Goal: Task Accomplishment & Management: Complete application form

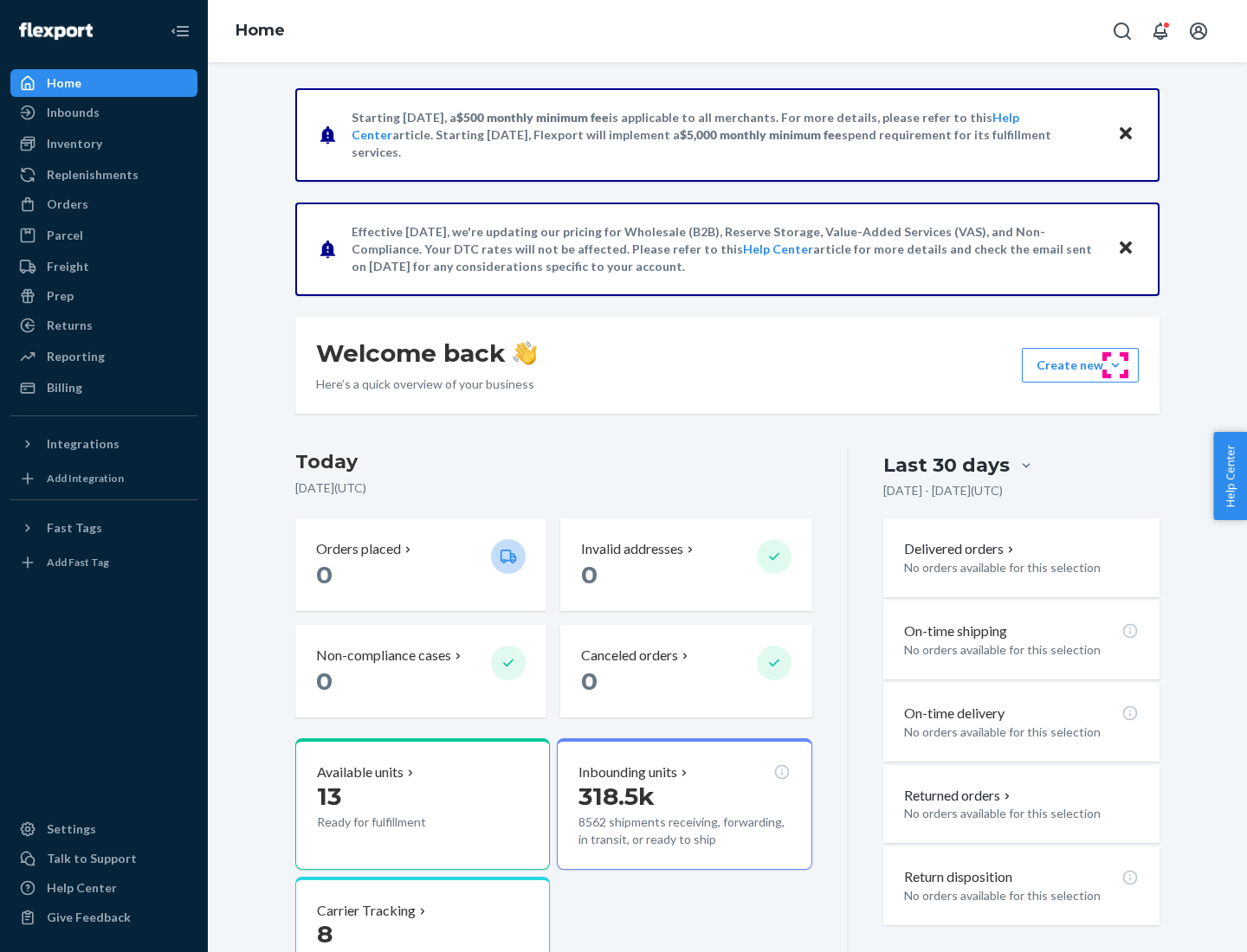
click at [1115, 365] on button "Create new Create new inbound Create new order Create new product" at bounding box center [1080, 365] width 117 height 34
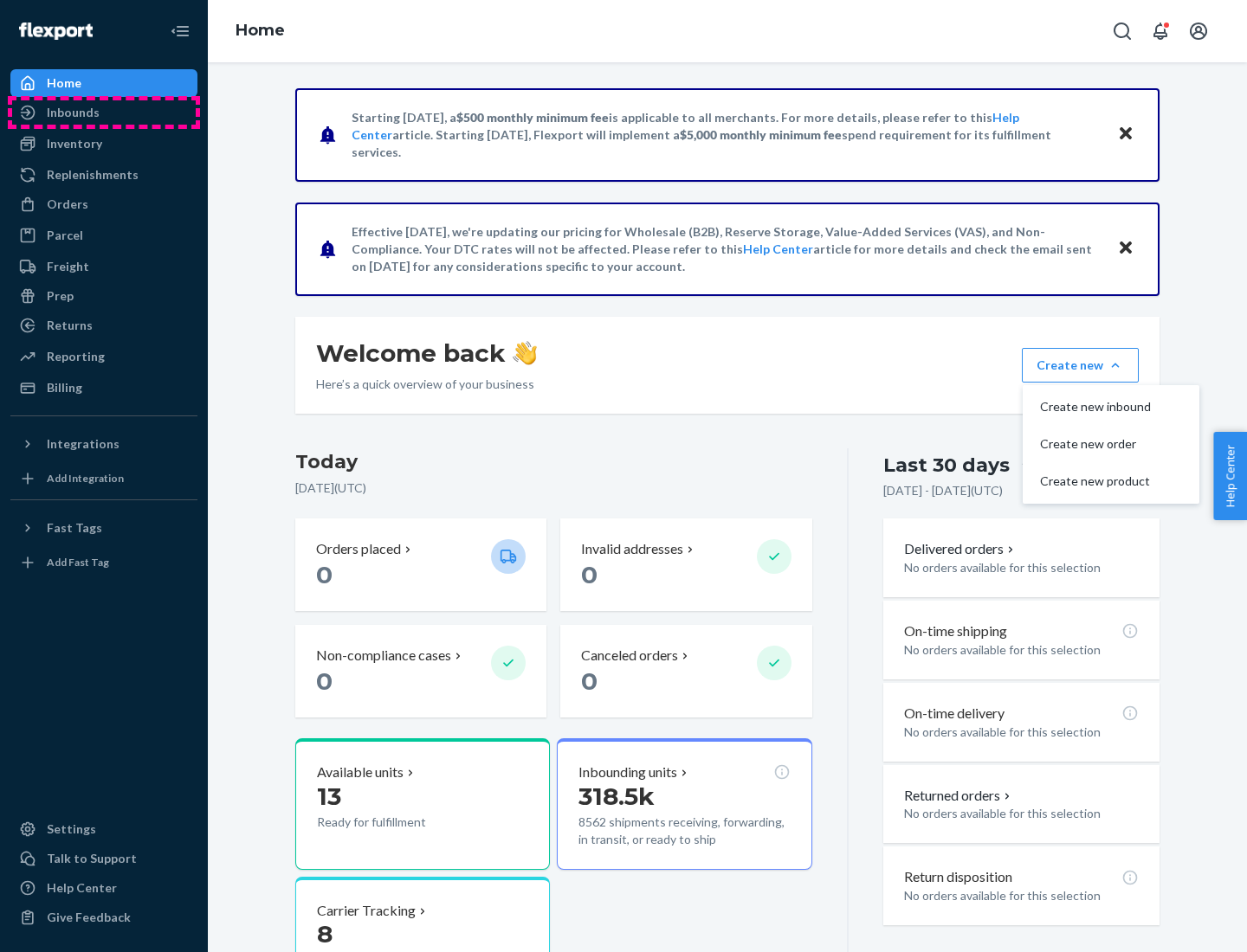
click at [104, 112] on div "Inbounds" at bounding box center [103, 112] width 184 height 24
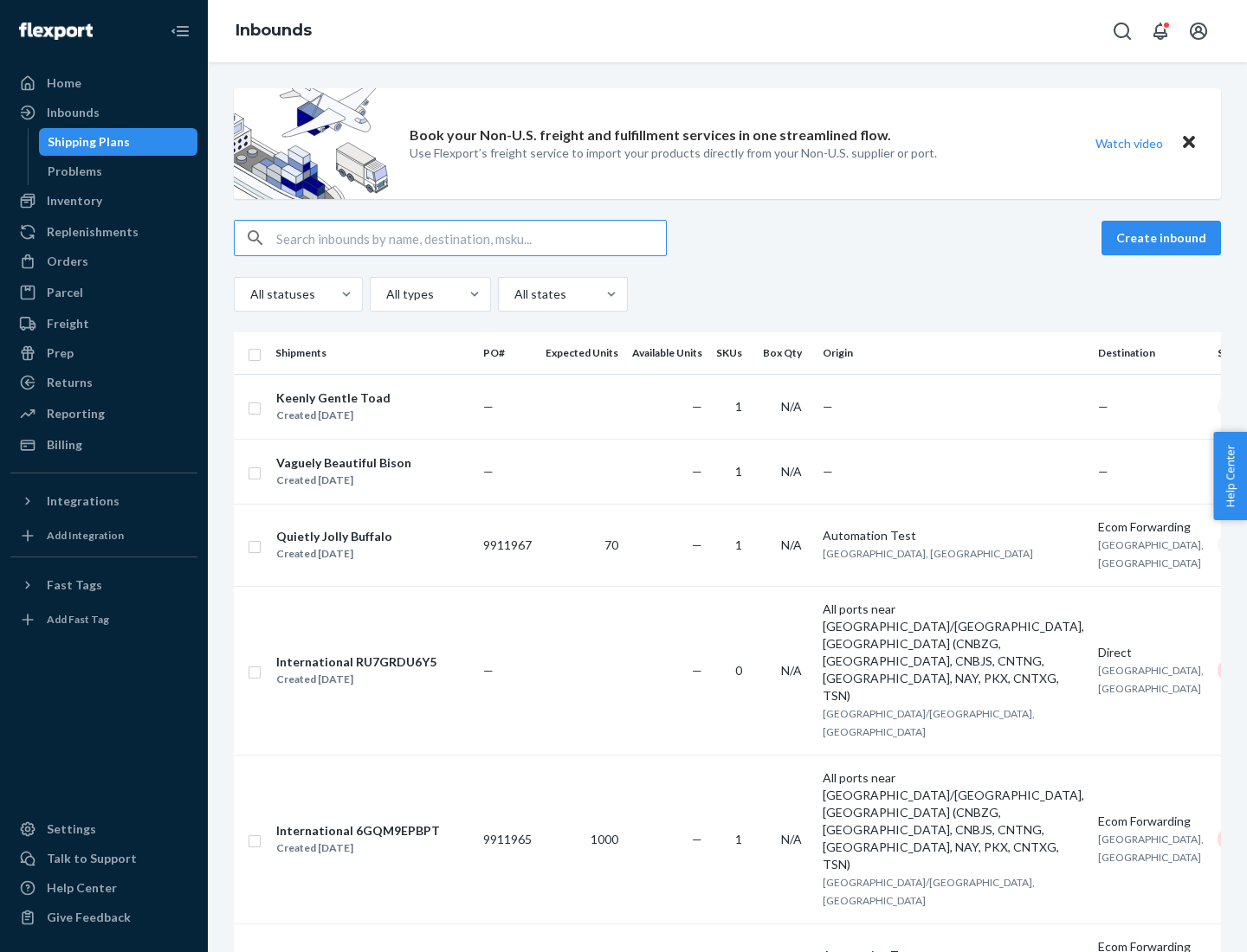
click at [1164, 238] on button "Create inbound" at bounding box center [1161, 238] width 119 height 34
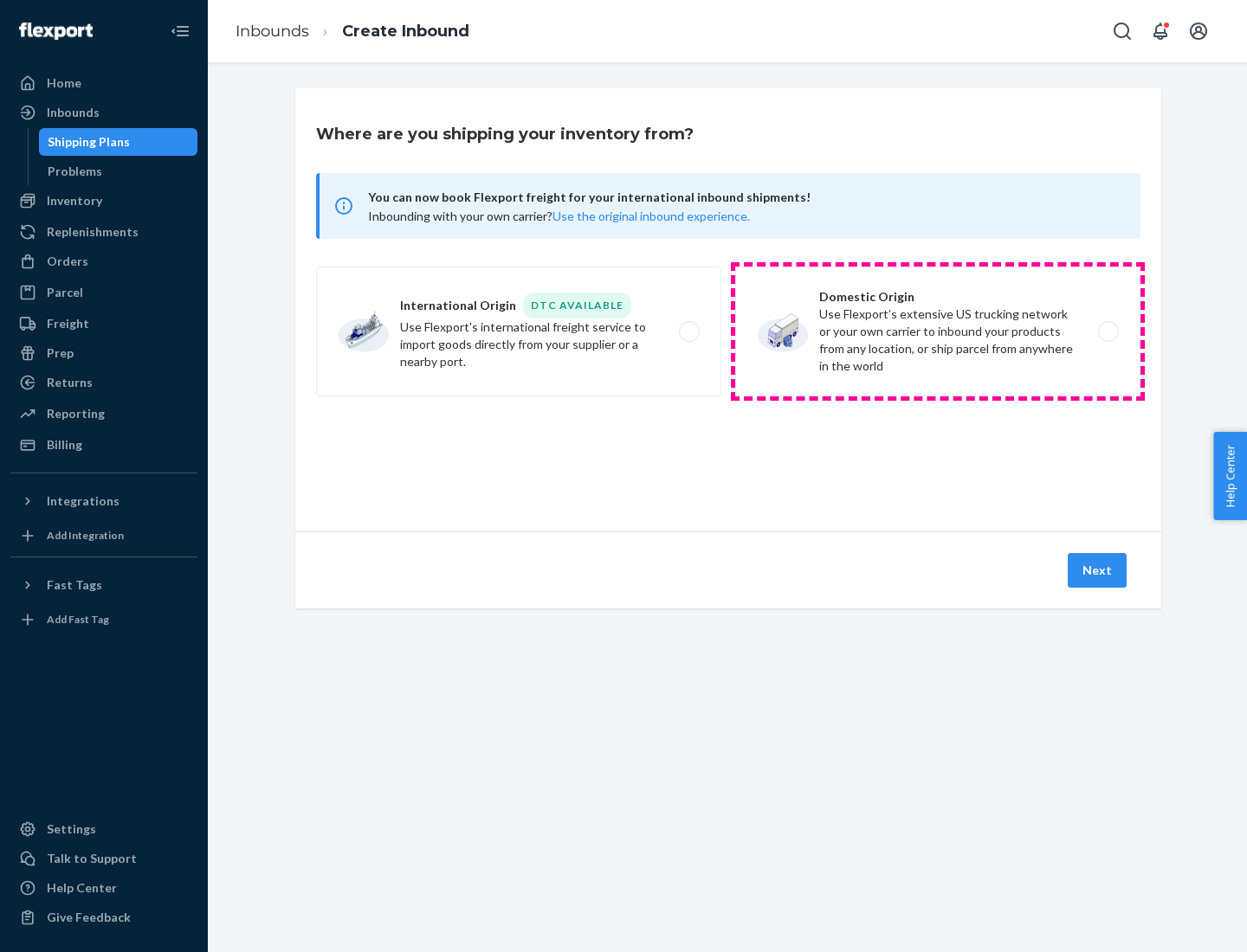
click at [938, 332] on label "Domestic Origin Use Flexport’s extensive US trucking network or your own carrie…" at bounding box center [938, 332] width 405 height 130
click at [1108, 332] on input "Domestic Origin Use Flexport’s extensive US trucking network or your own carrie…" at bounding box center [1113, 332] width 11 height 11
radio input "true"
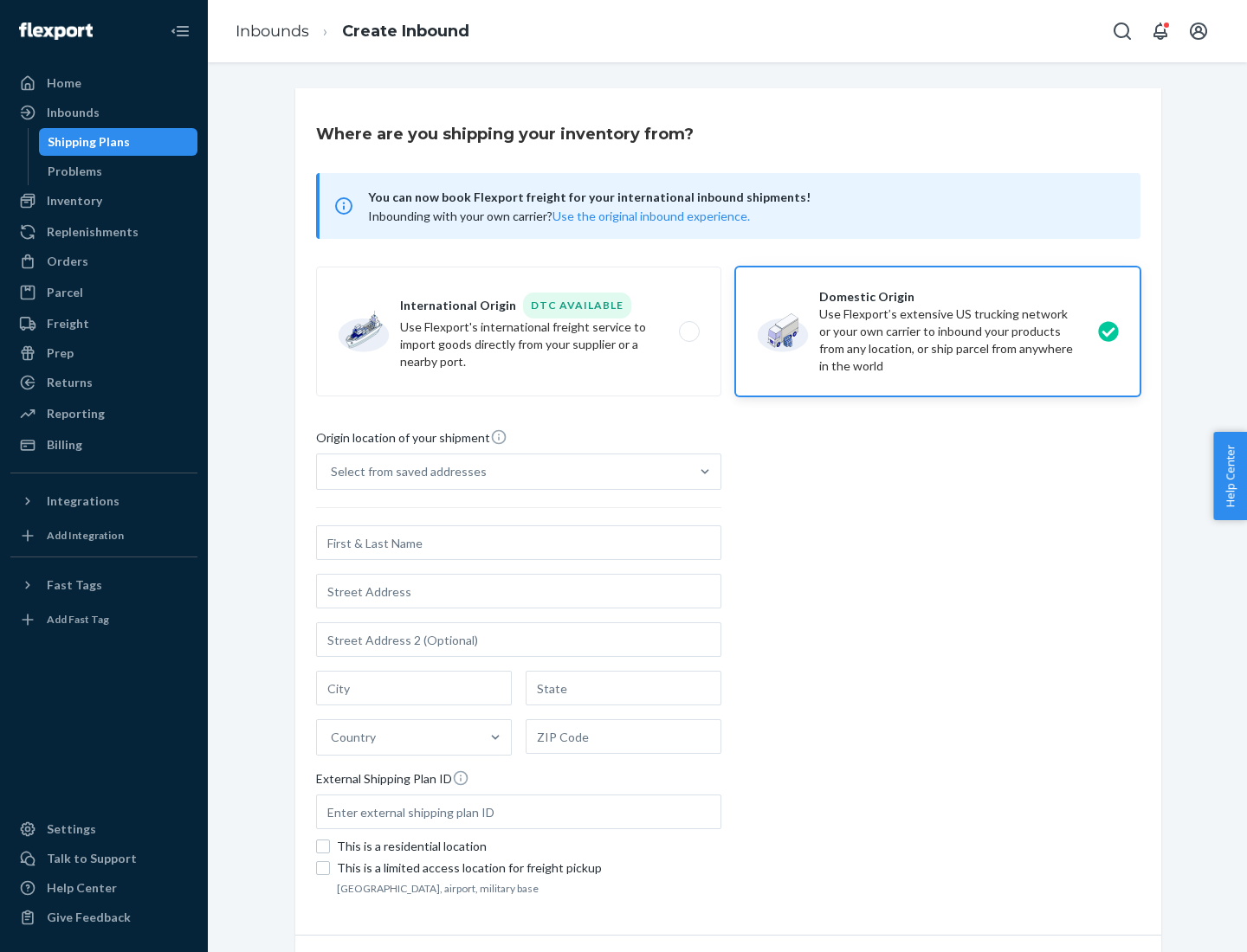
click at [404, 472] on div "Select from saved addresses" at bounding box center [409, 471] width 156 height 17
click at [333, 472] on input "Select from saved addresses" at bounding box center [332, 471] width 2 height 17
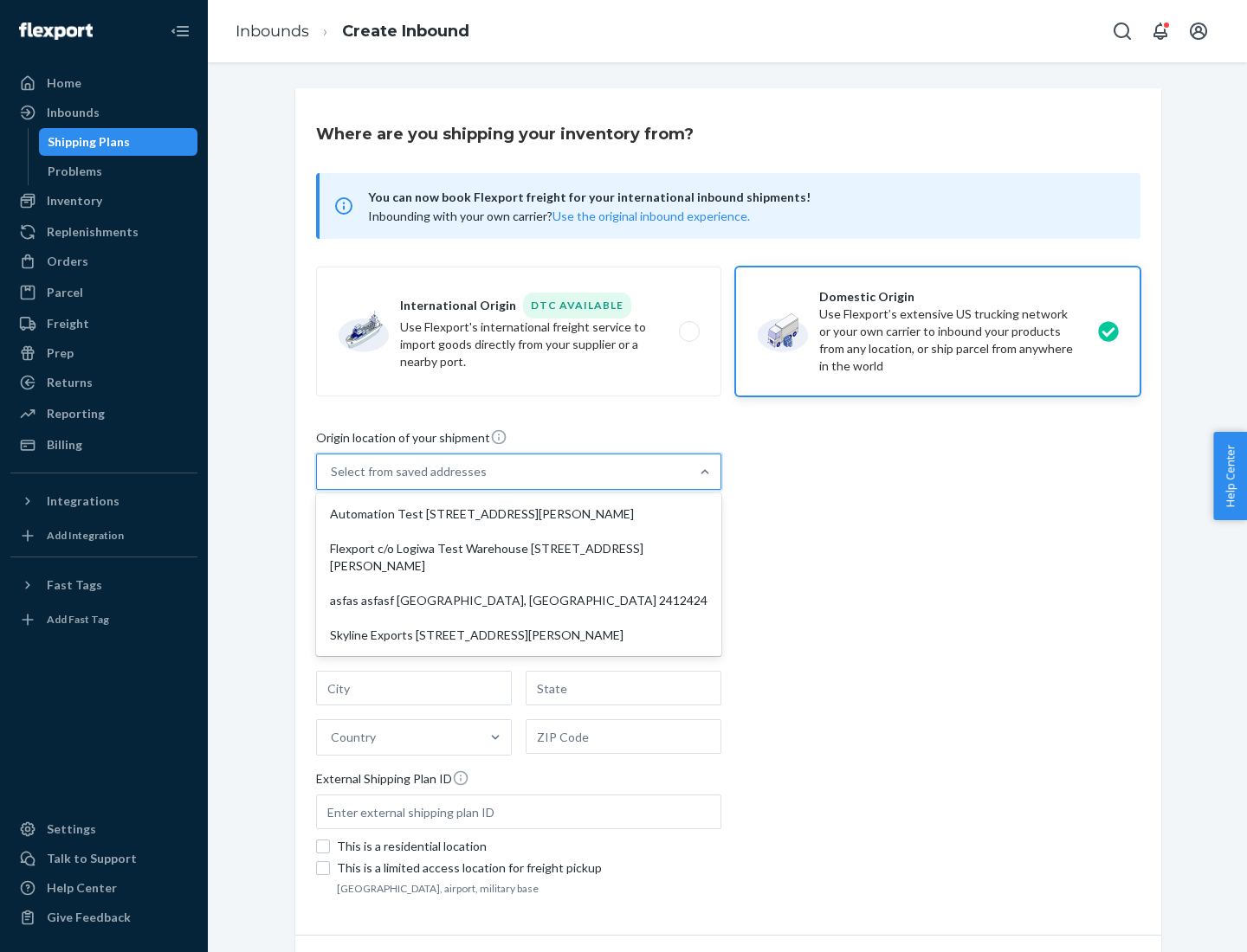
scroll to position [7, 0]
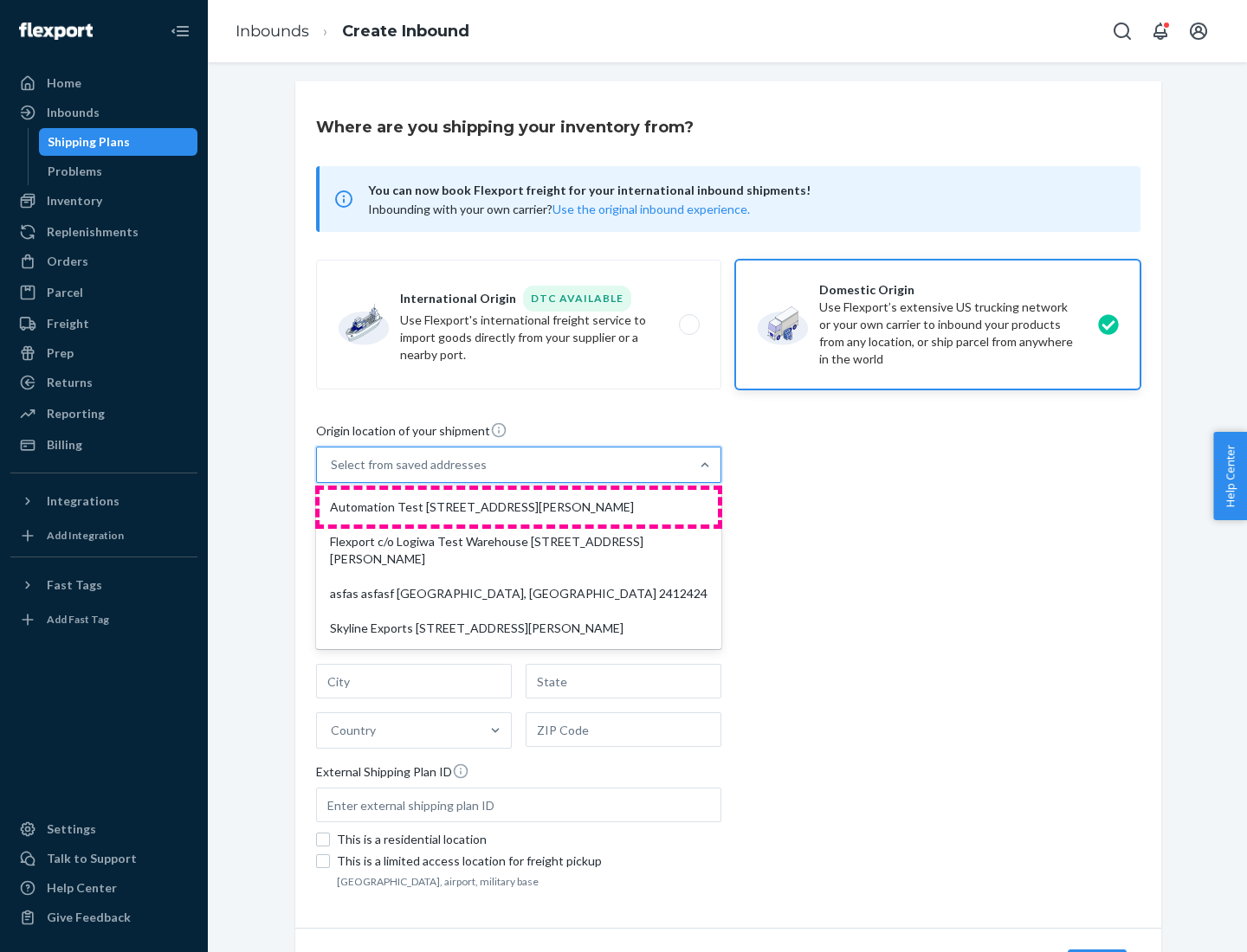
click at [519, 507] on div "Automation Test [STREET_ADDRESS][PERSON_NAME]" at bounding box center [518, 507] width 399 height 34
click at [333, 474] on input "option Automation Test [STREET_ADDRESS][PERSON_NAME] focused, 1 of 4. 4 results…" at bounding box center [332, 465] width 2 height 17
type input "Automation Test"
type input "9th Floor"
type input "[GEOGRAPHIC_DATA]"
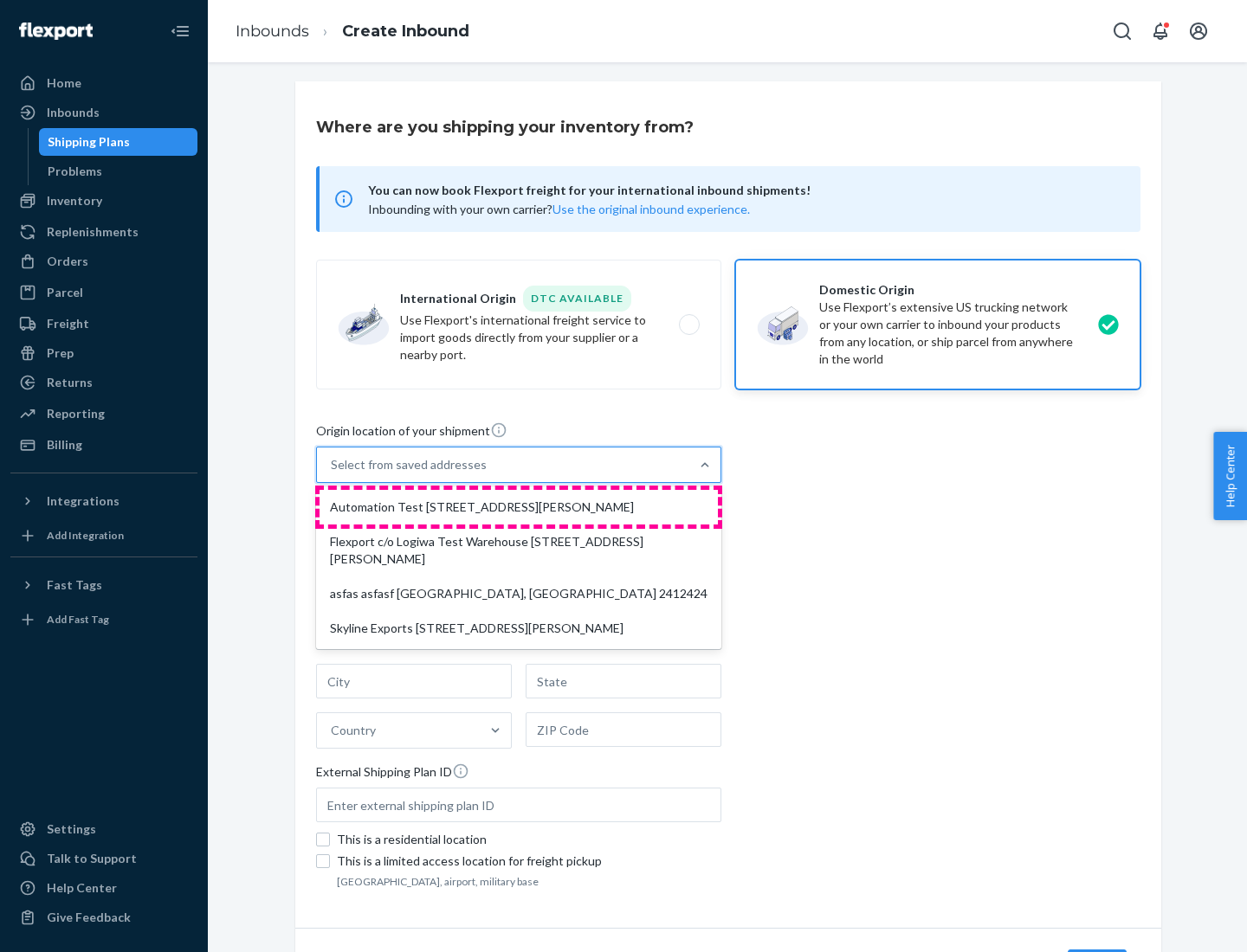
type input "CA"
type input "94104"
type input "[STREET_ADDRESS][PERSON_NAME]"
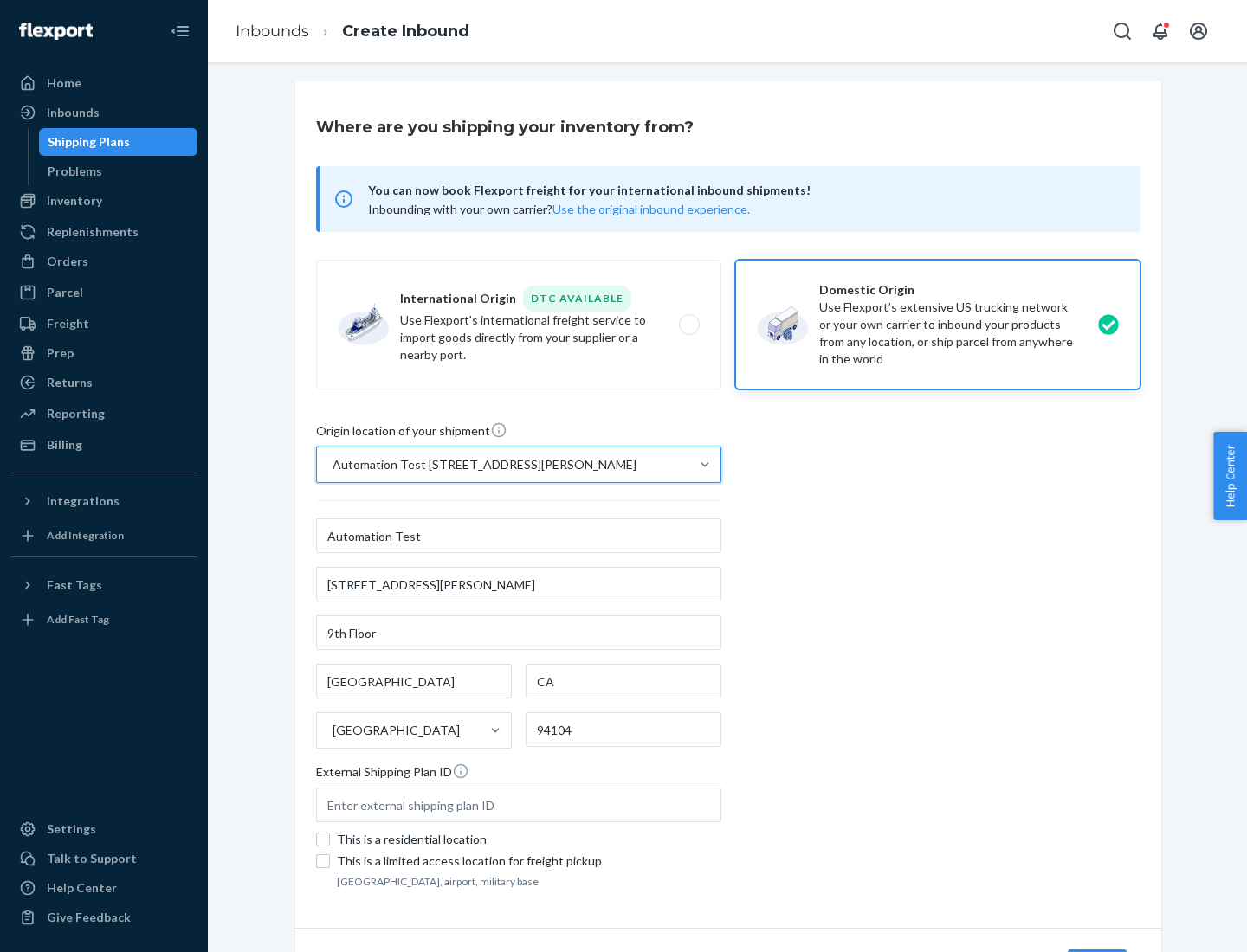
scroll to position [101, 0]
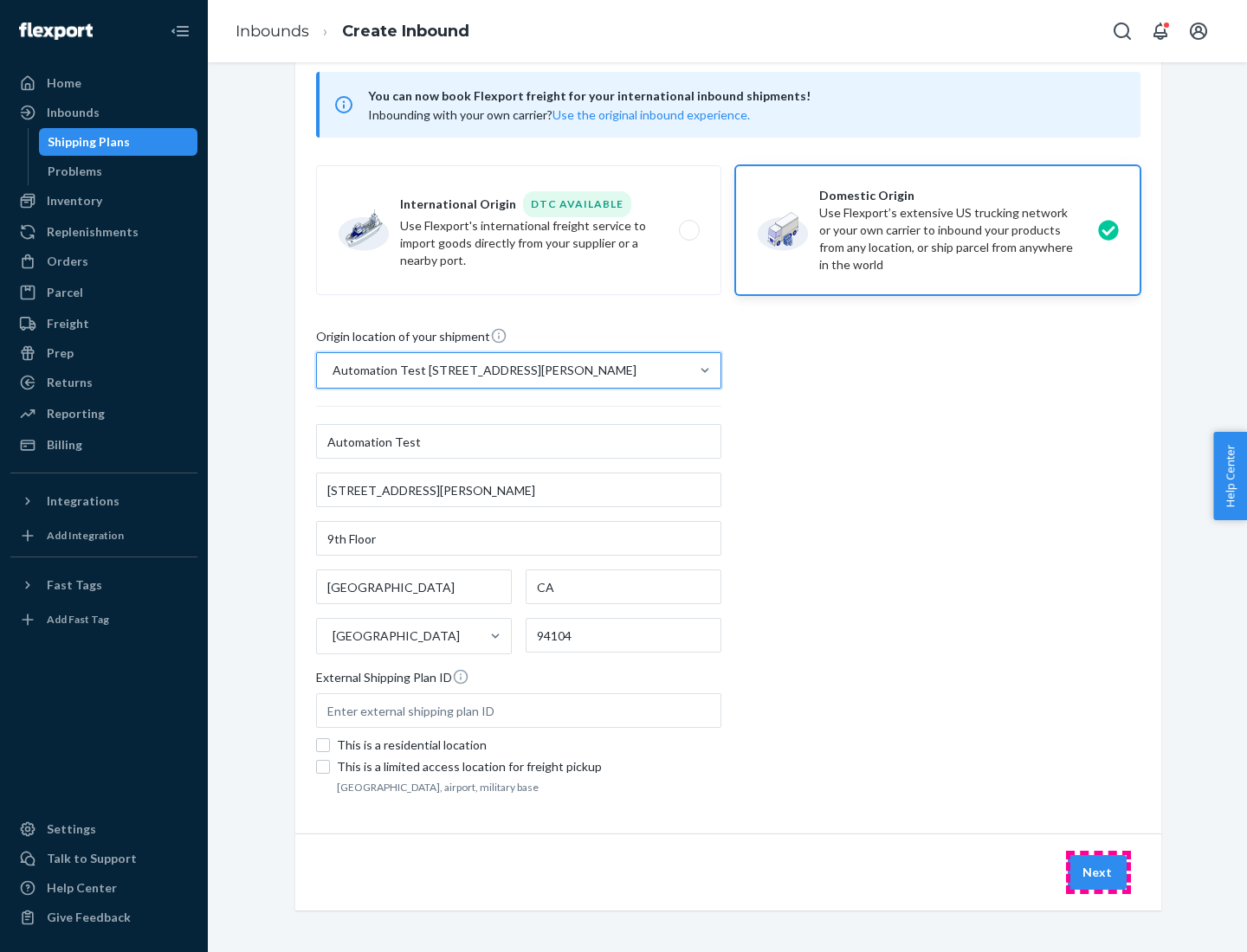
click at [1098, 872] on button "Next" at bounding box center [1097, 872] width 59 height 34
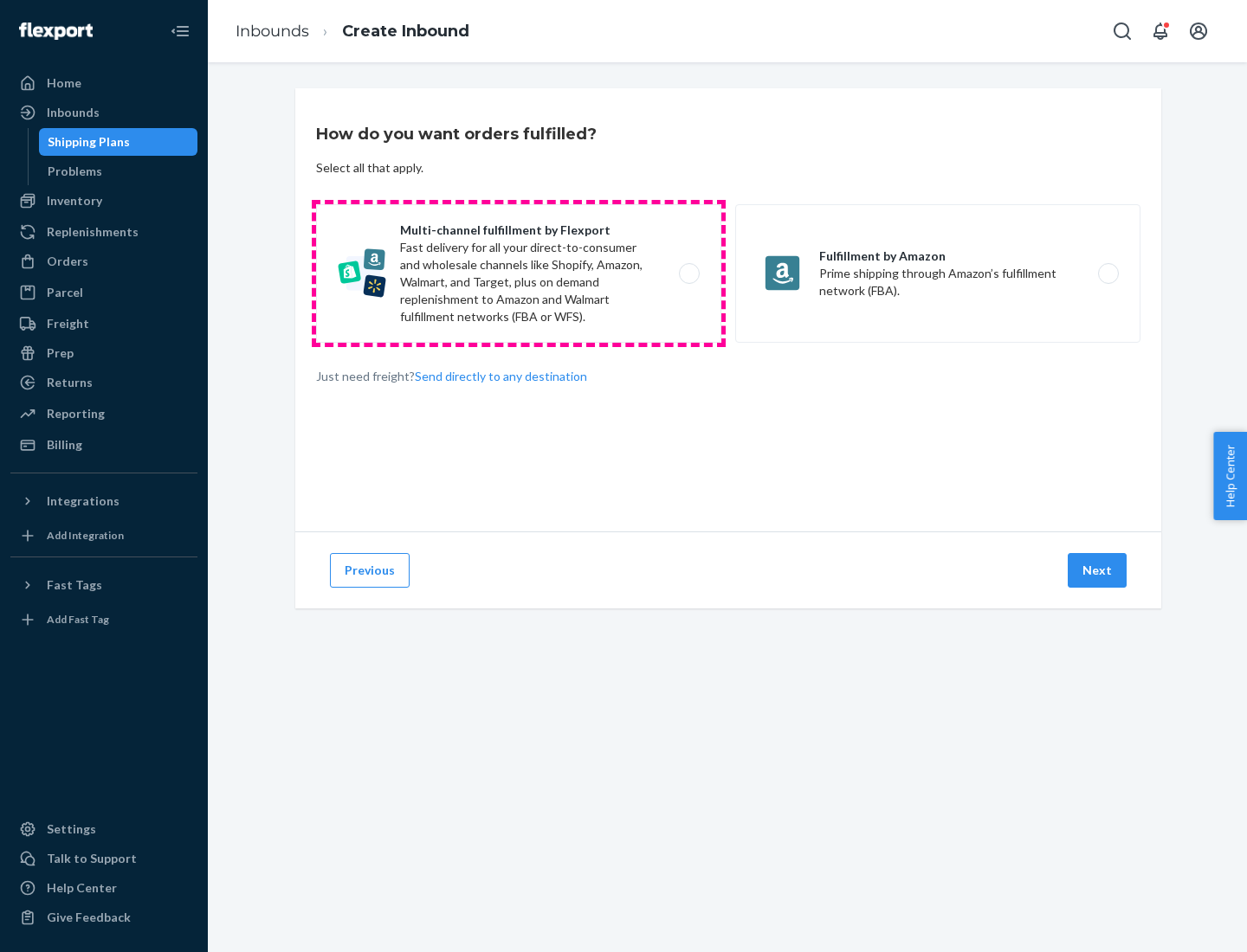
click at [519, 274] on label "Multi-channel fulfillment by Flexport Fast delivery for all your direct-to-cons…" at bounding box center [519, 273] width 405 height 138
click at [688, 274] on input "Multi-channel fulfillment by Flexport Fast delivery for all your direct-to-cons…" at bounding box center [694, 274] width 11 height 11
radio input "true"
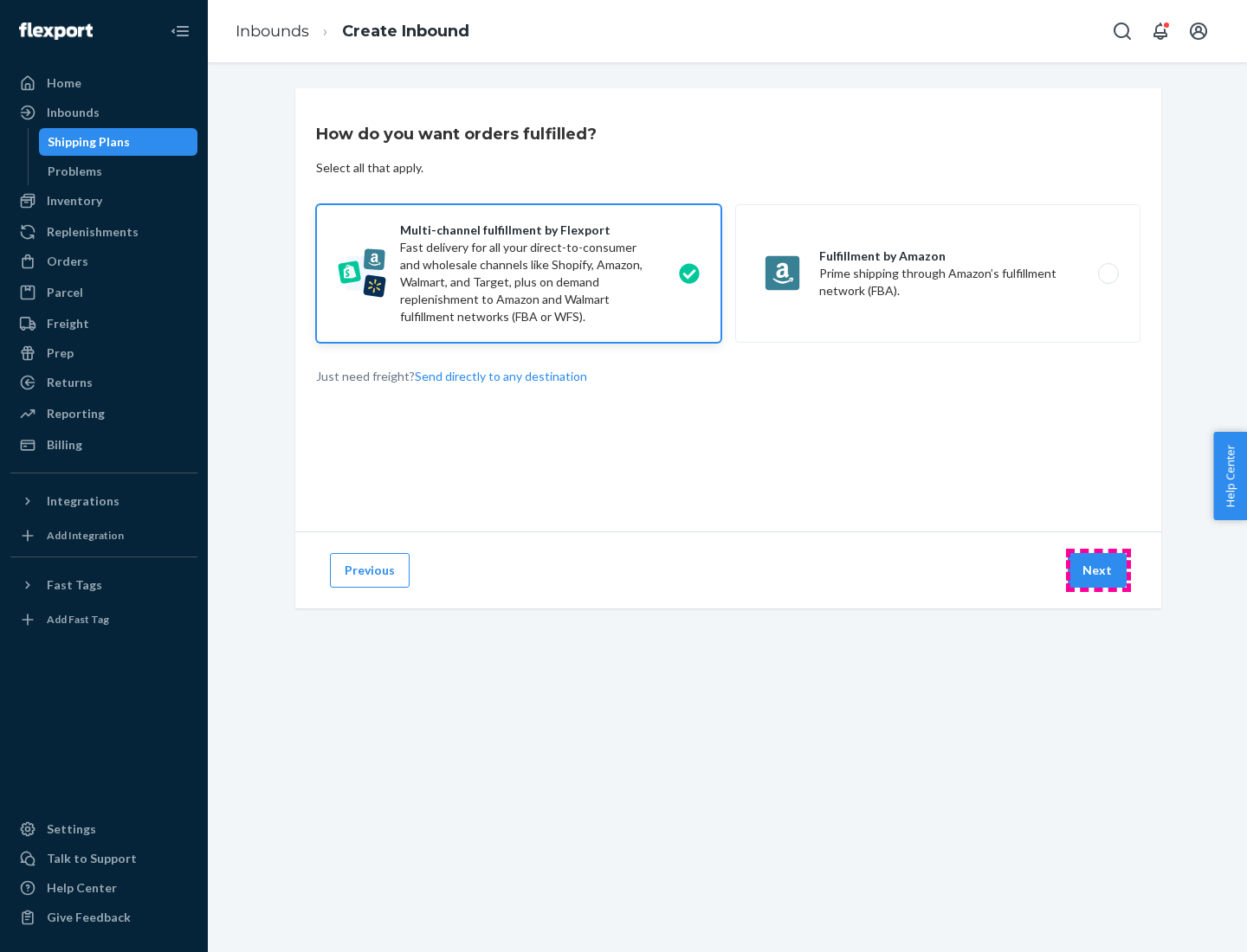
click at [1098, 570] on button "Next" at bounding box center [1097, 570] width 59 height 34
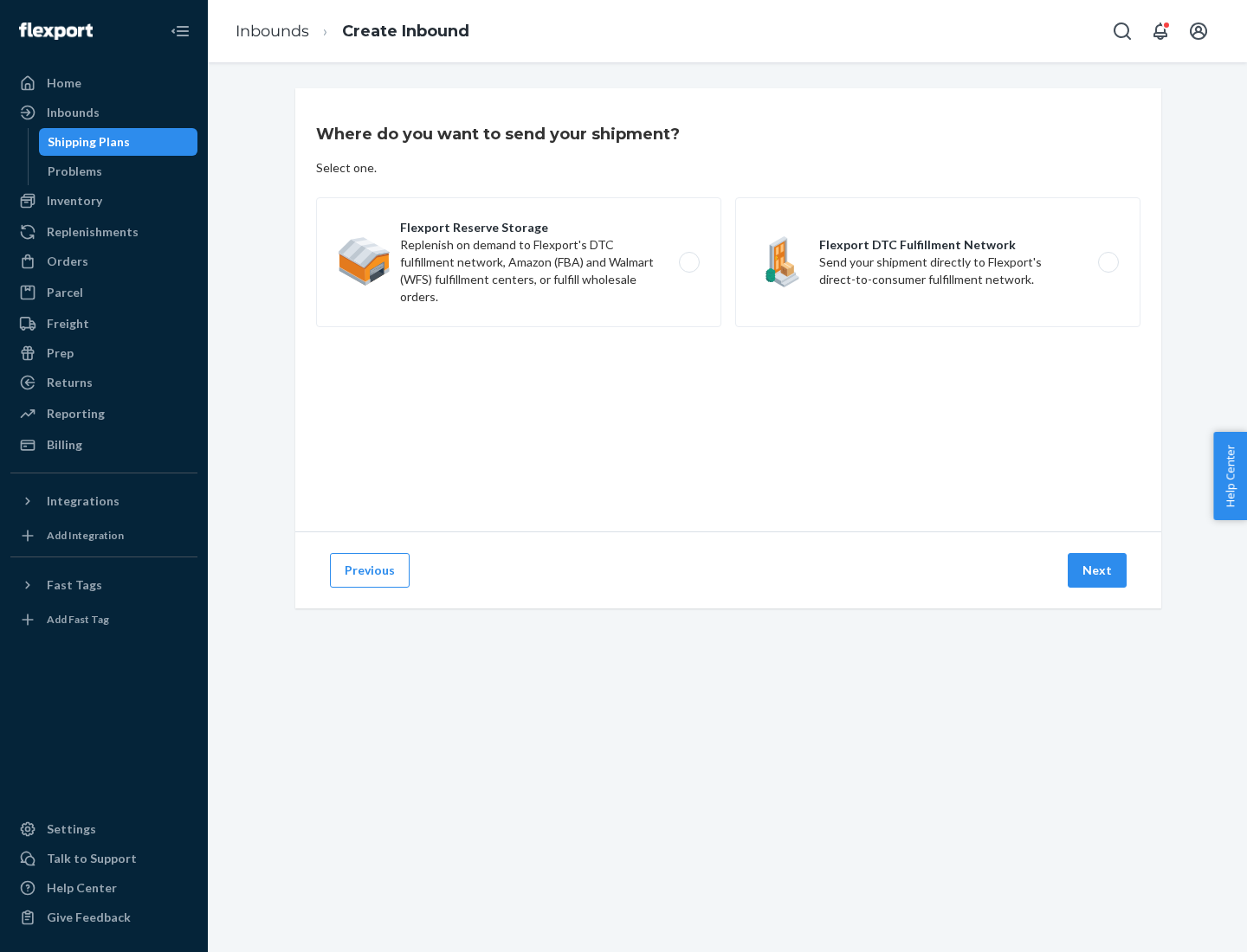
click at [938, 262] on label "Flexport DTC Fulfillment Network Send your shipment directly to Flexport's dire…" at bounding box center [938, 262] width 405 height 130
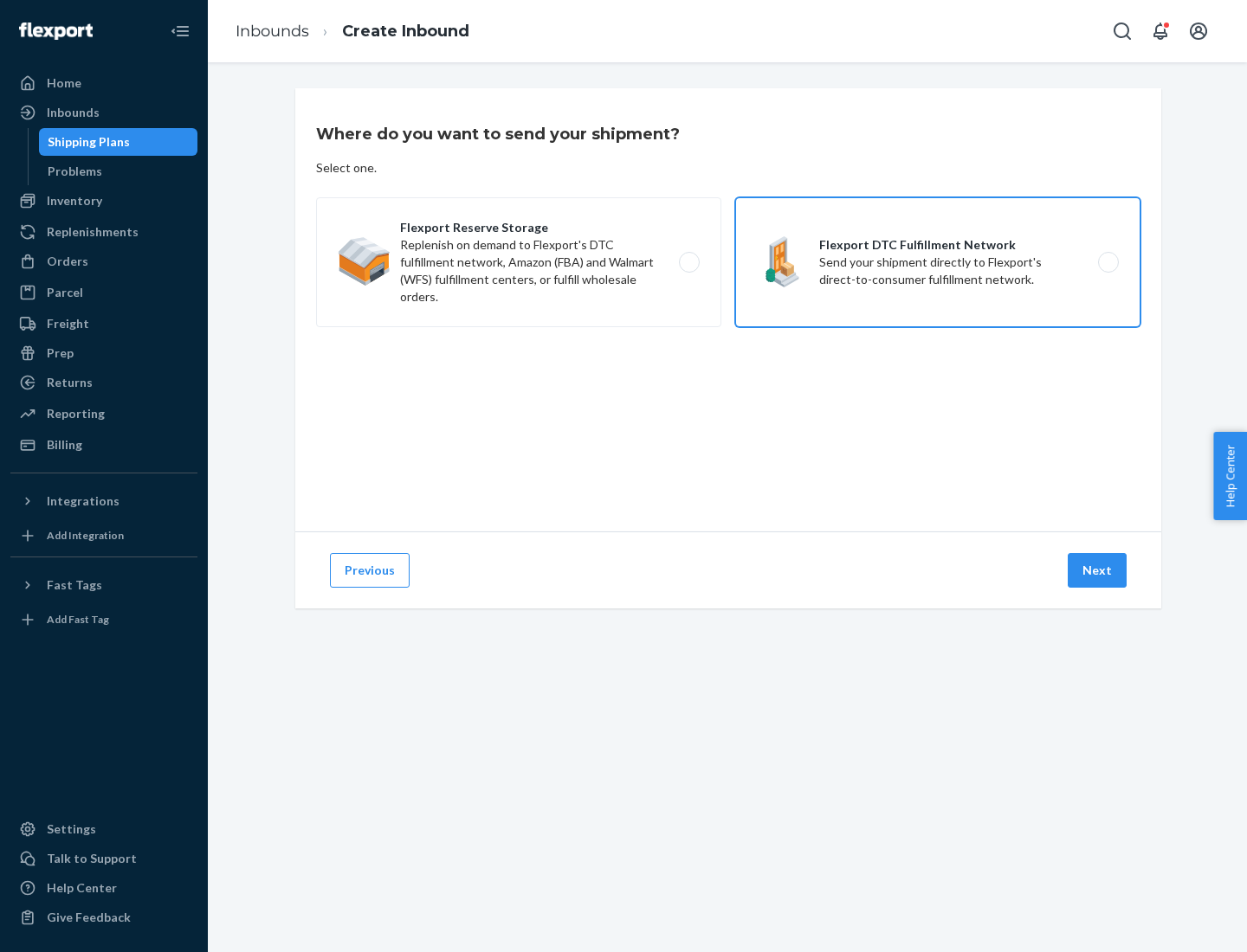
click at [1108, 262] on input "Flexport DTC Fulfillment Network Send your shipment directly to Flexport's dire…" at bounding box center [1113, 262] width 11 height 11
radio input "true"
click at [1098, 570] on button "Next" at bounding box center [1097, 570] width 59 height 34
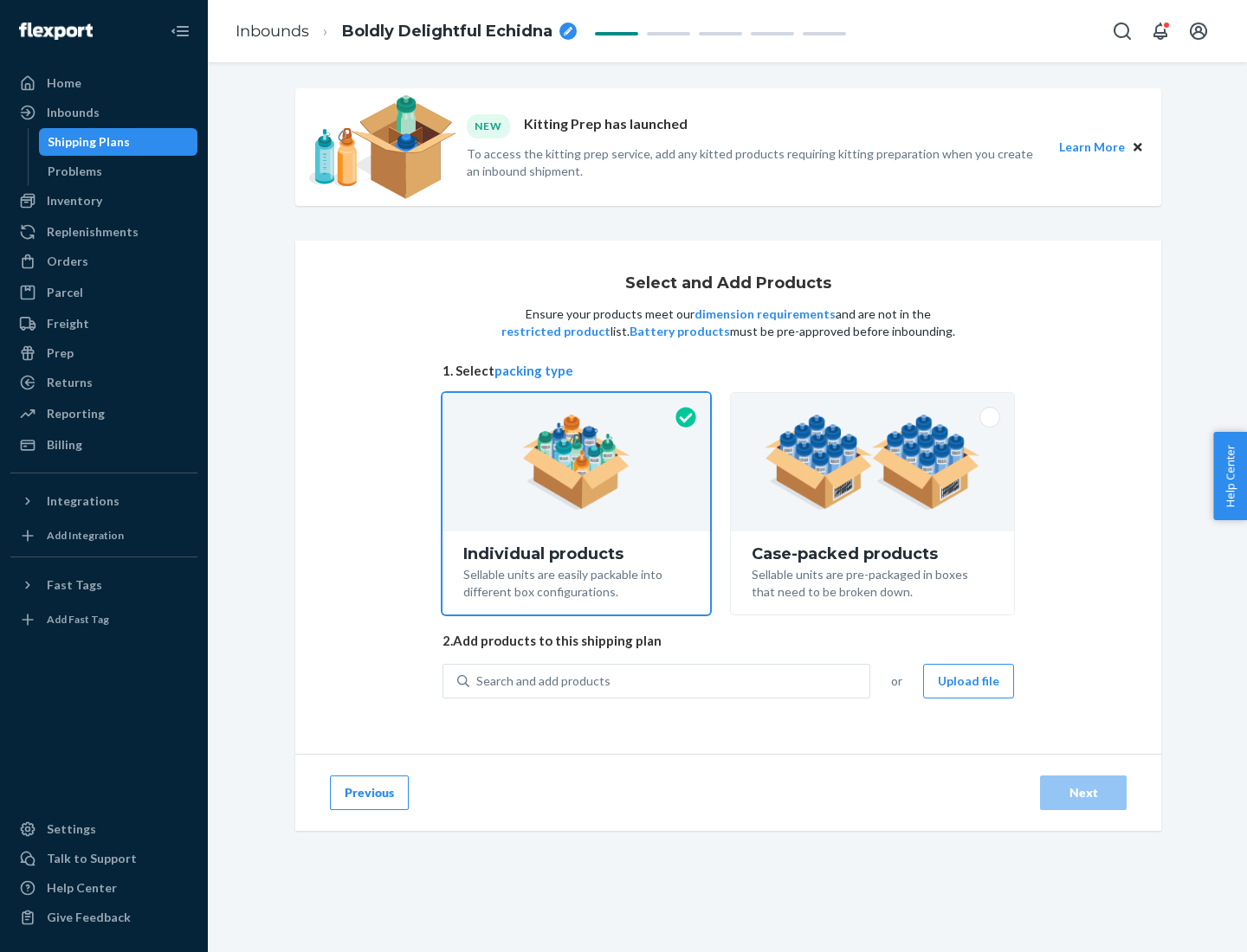
click at [873, 462] on img at bounding box center [873, 462] width 215 height 95
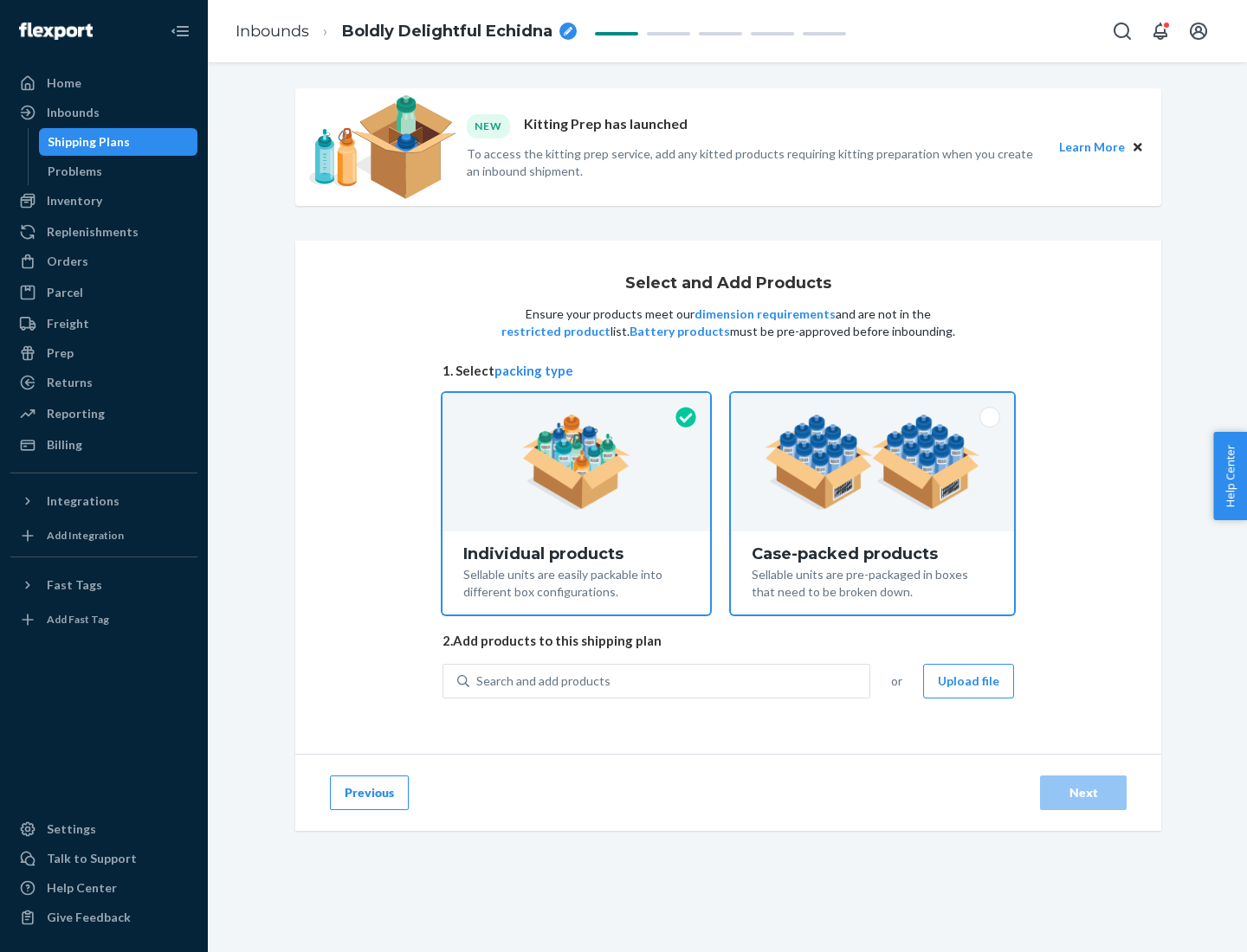
click at [873, 404] on input "Case-packed products Sellable units are pre-packaged in boxes that need to be b…" at bounding box center [873, 399] width 11 height 11
radio input "true"
radio input "false"
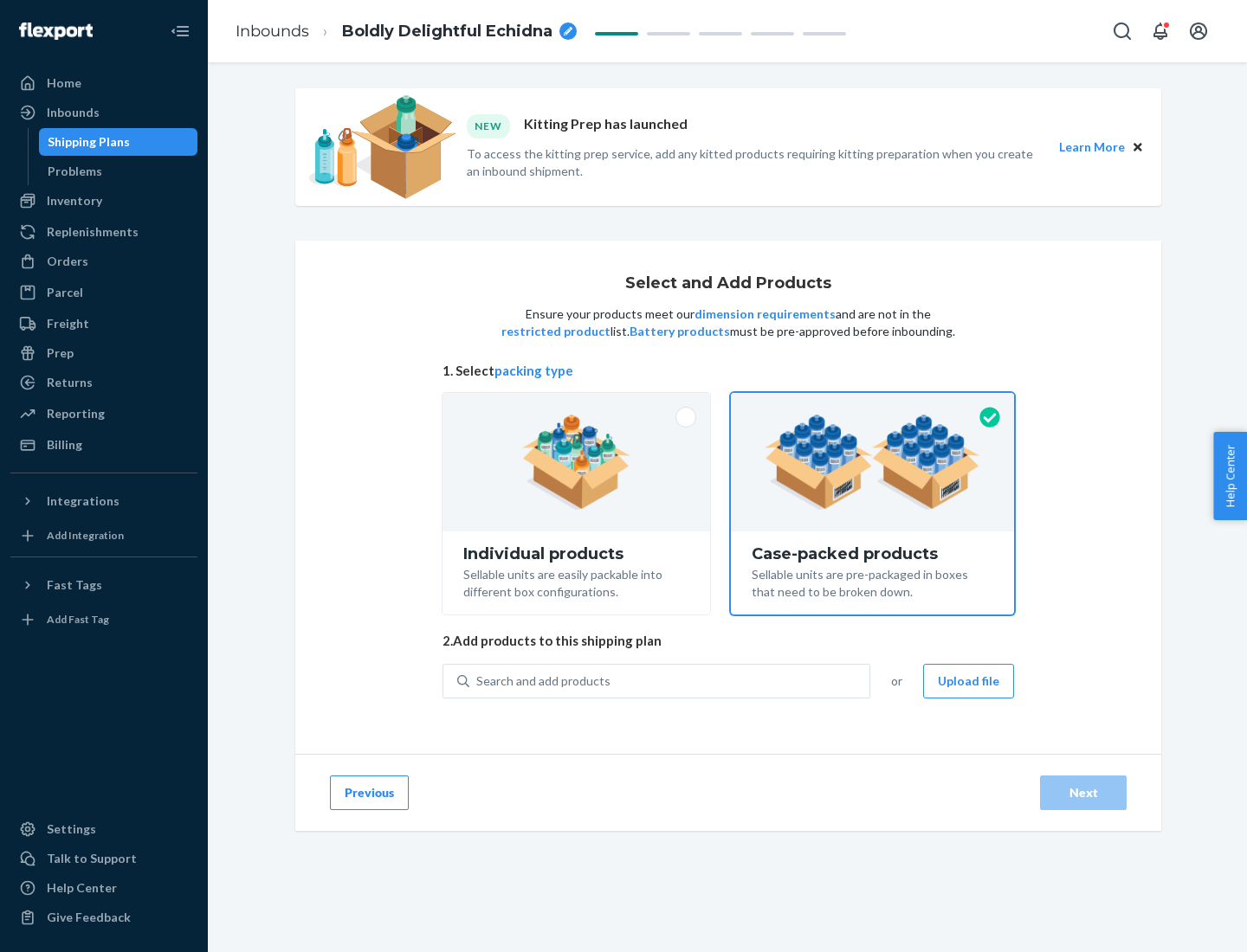
click at [670, 681] on div "Search and add products" at bounding box center [669, 681] width 400 height 31
click at [478, 681] on input "Search and add products" at bounding box center [477, 681] width 2 height 17
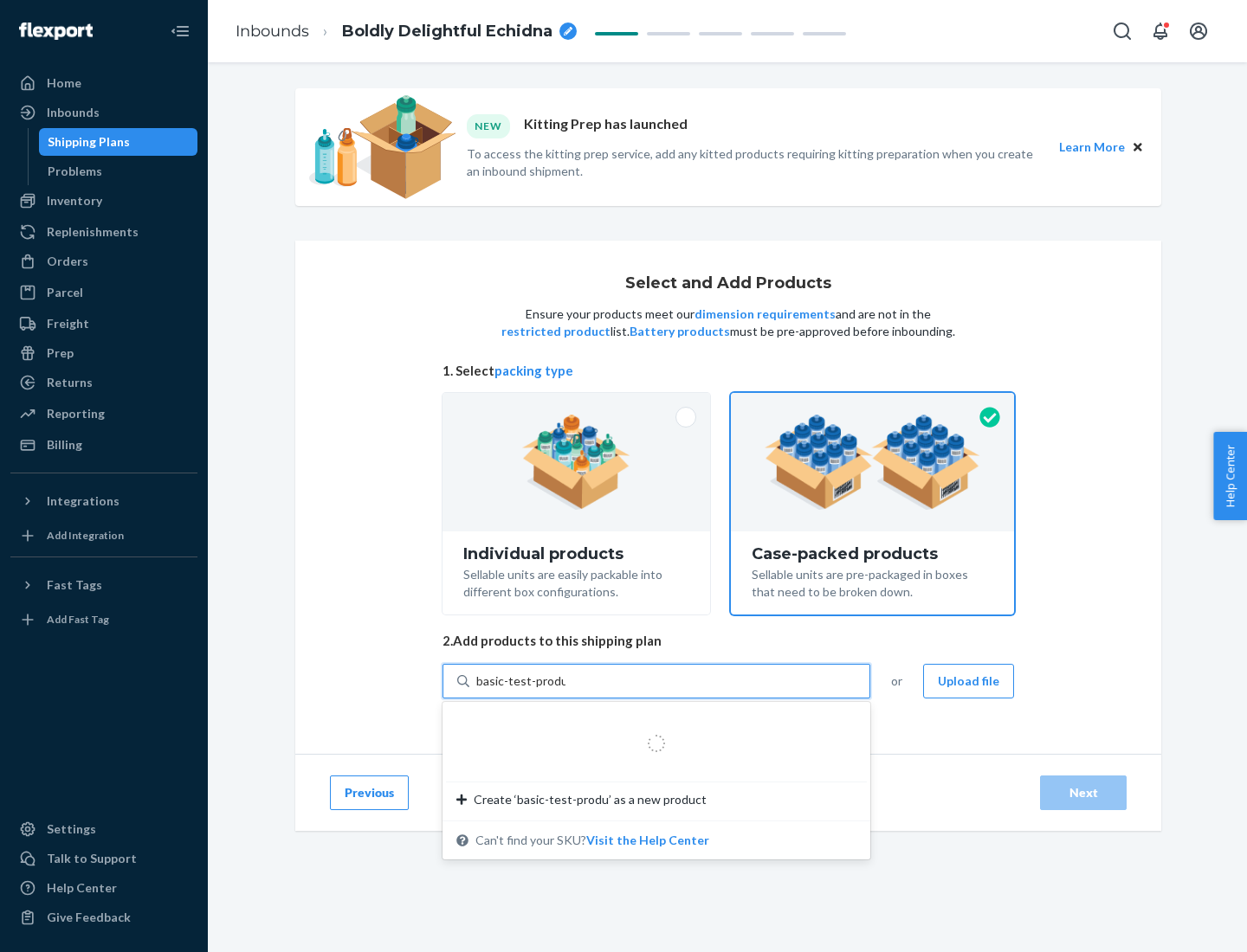
type input "basic-test-product-1"
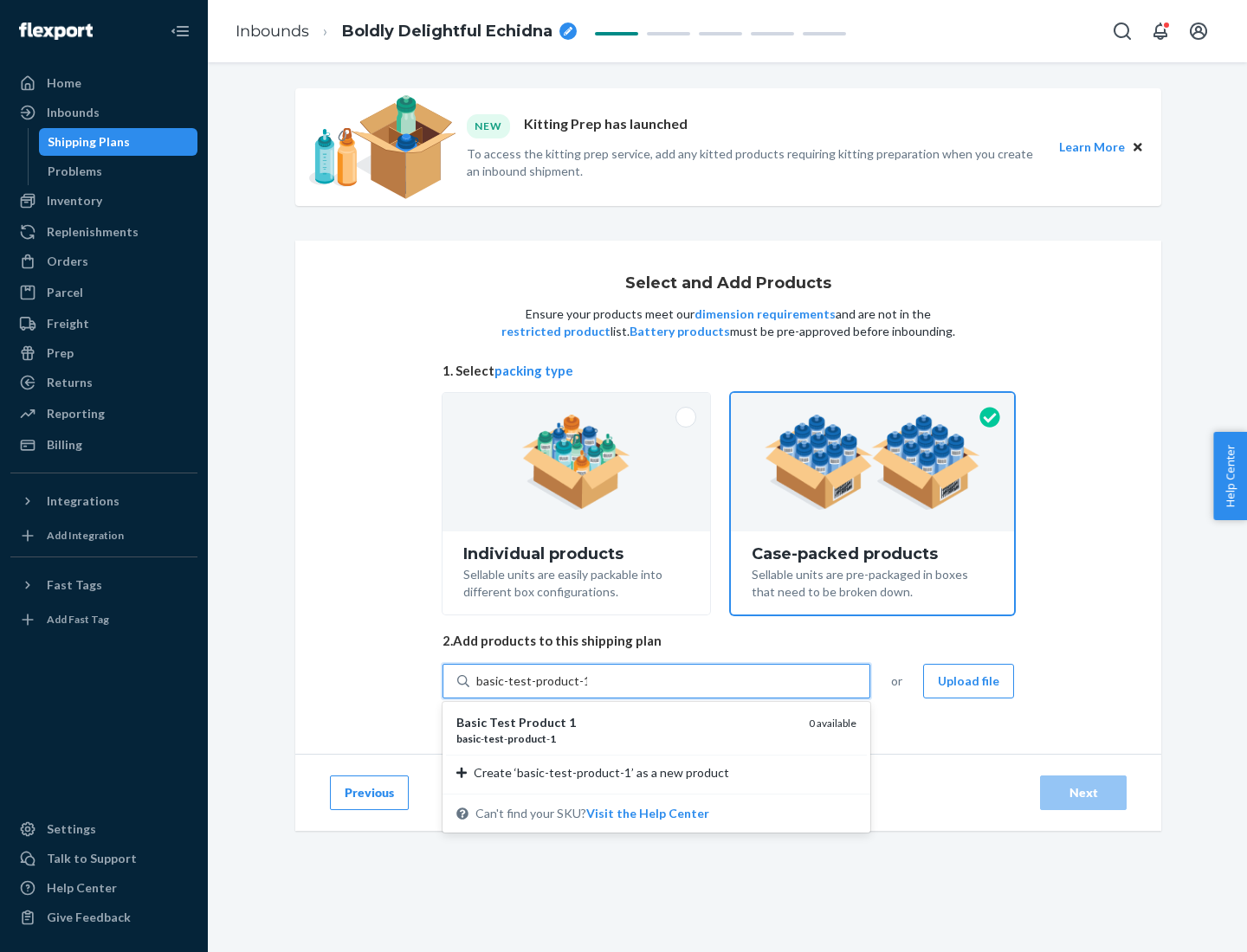
click at [626, 739] on div "basic - test - product - 1" at bounding box center [626, 739] width 338 height 14
click at [587, 690] on input "basic-test-product-1" at bounding box center [532, 681] width 111 height 17
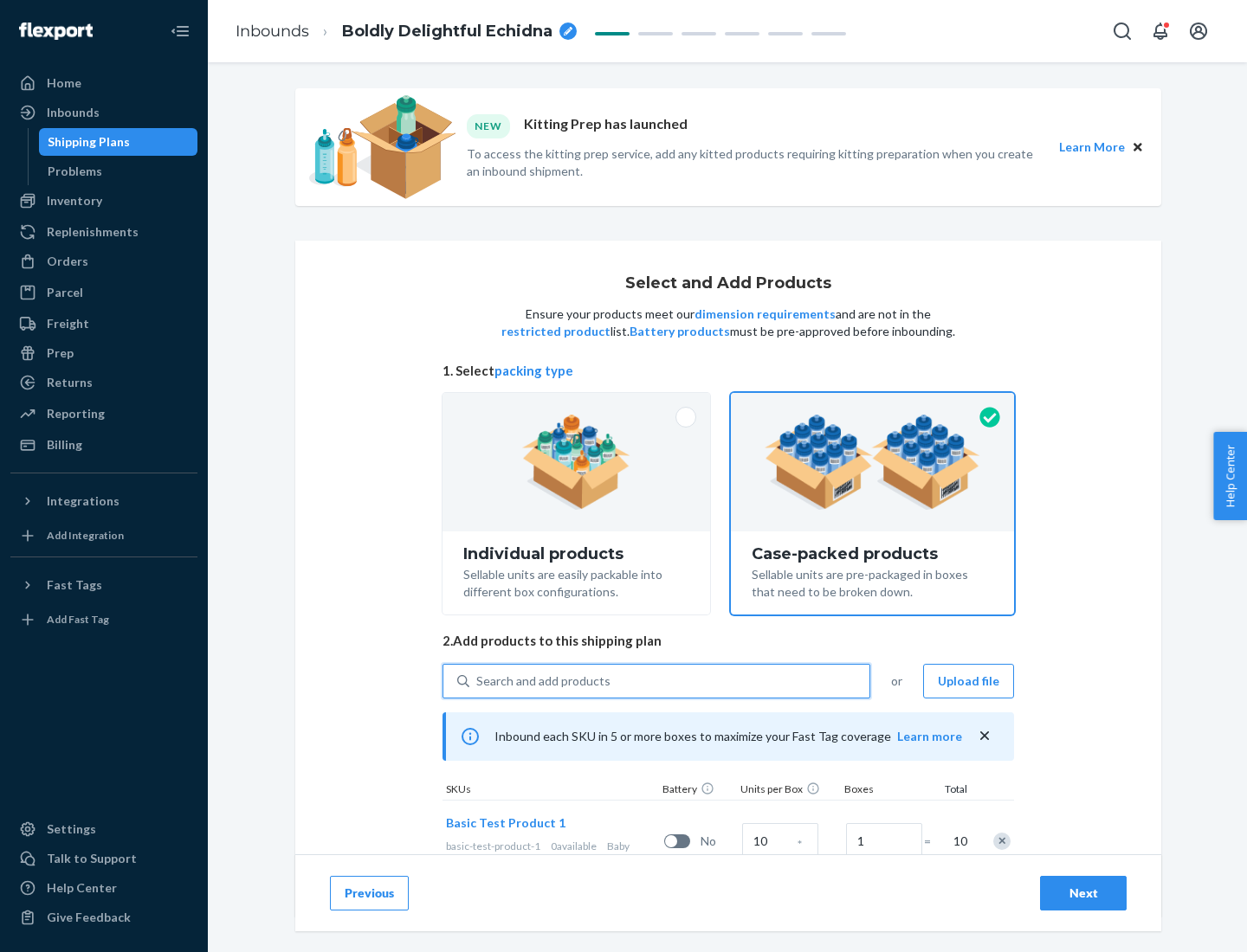
scroll to position [62, 0]
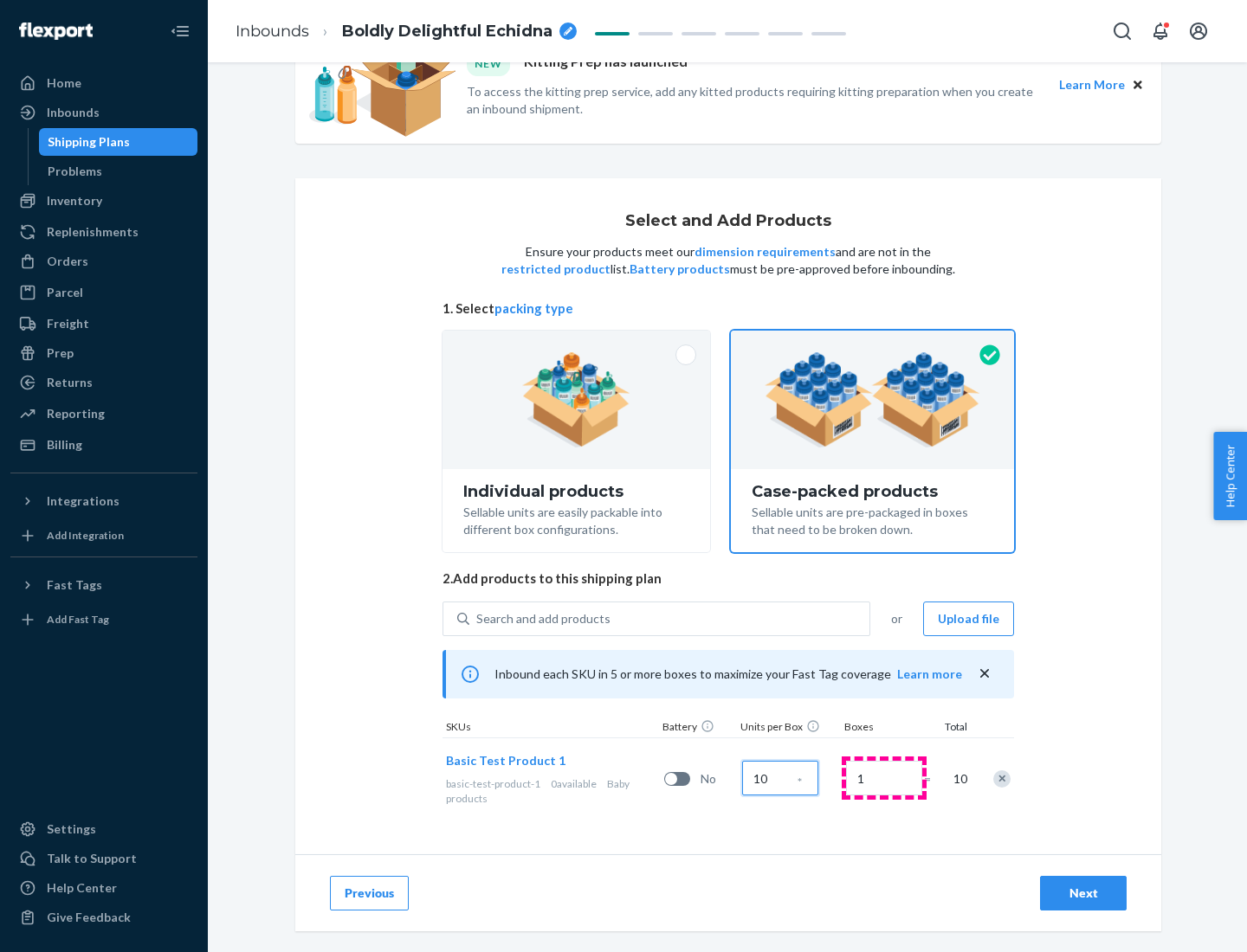
type input "10"
type input "7"
click at [1083, 893] on div "Next" at bounding box center [1082, 893] width 57 height 17
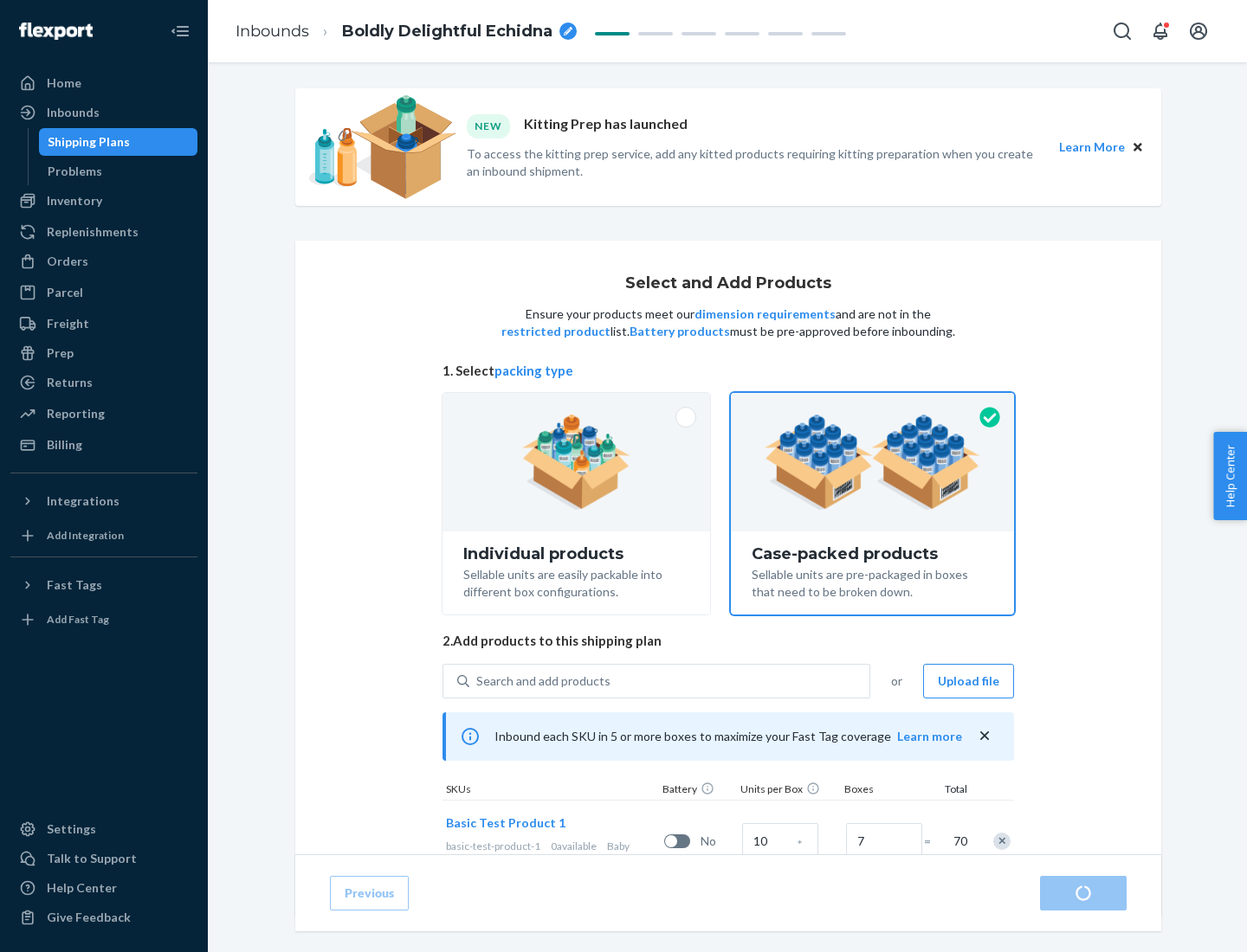
radio input "true"
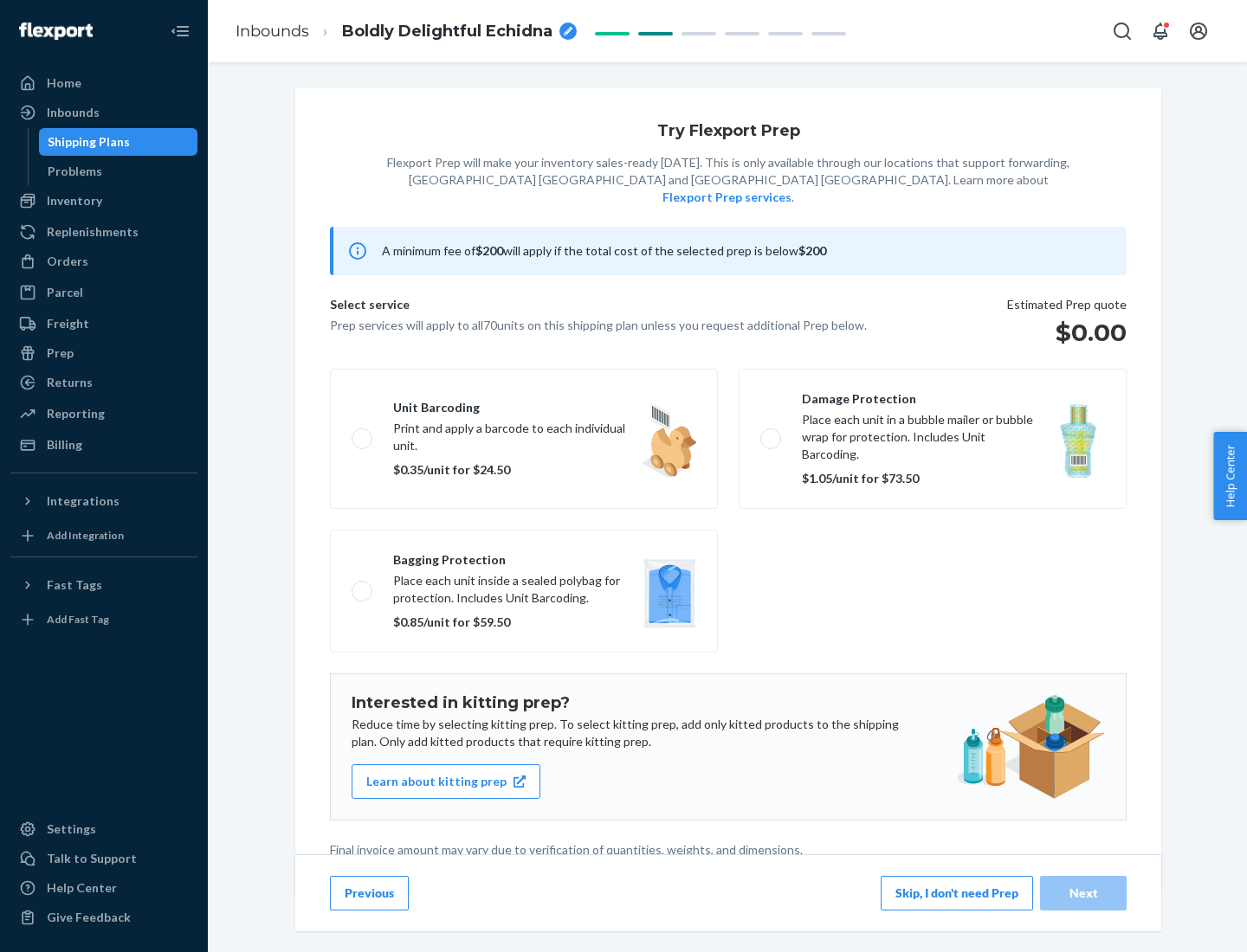
scroll to position [5, 0]
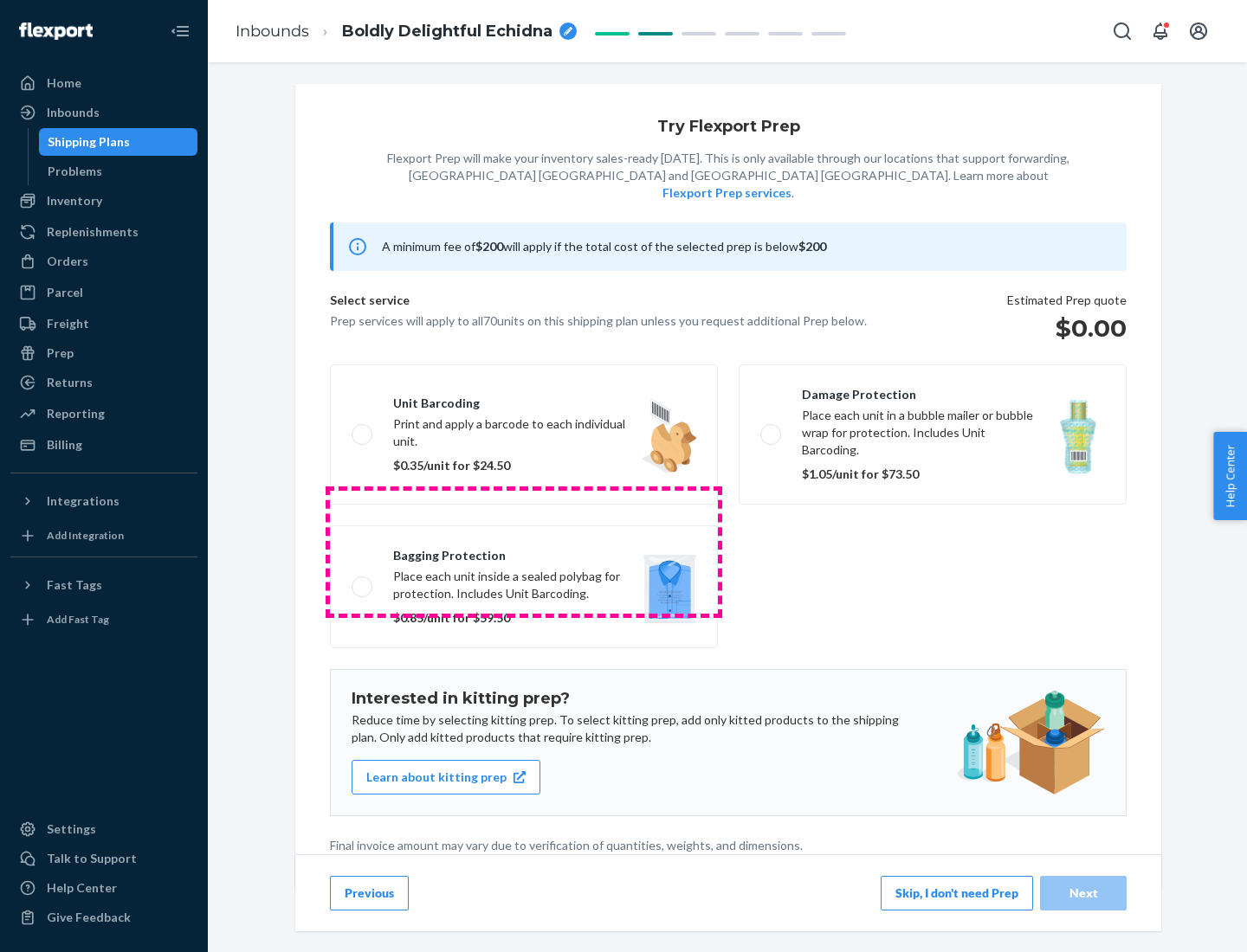
click at [524, 551] on label "Bagging protection Place each unit inside a sealed polybag for protection. Incl…" at bounding box center [524, 587] width 388 height 123
click at [363, 581] on input "Bagging protection Place each unit inside a sealed polybag for protection. Incl…" at bounding box center [357, 587] width 11 height 11
checkbox input "true"
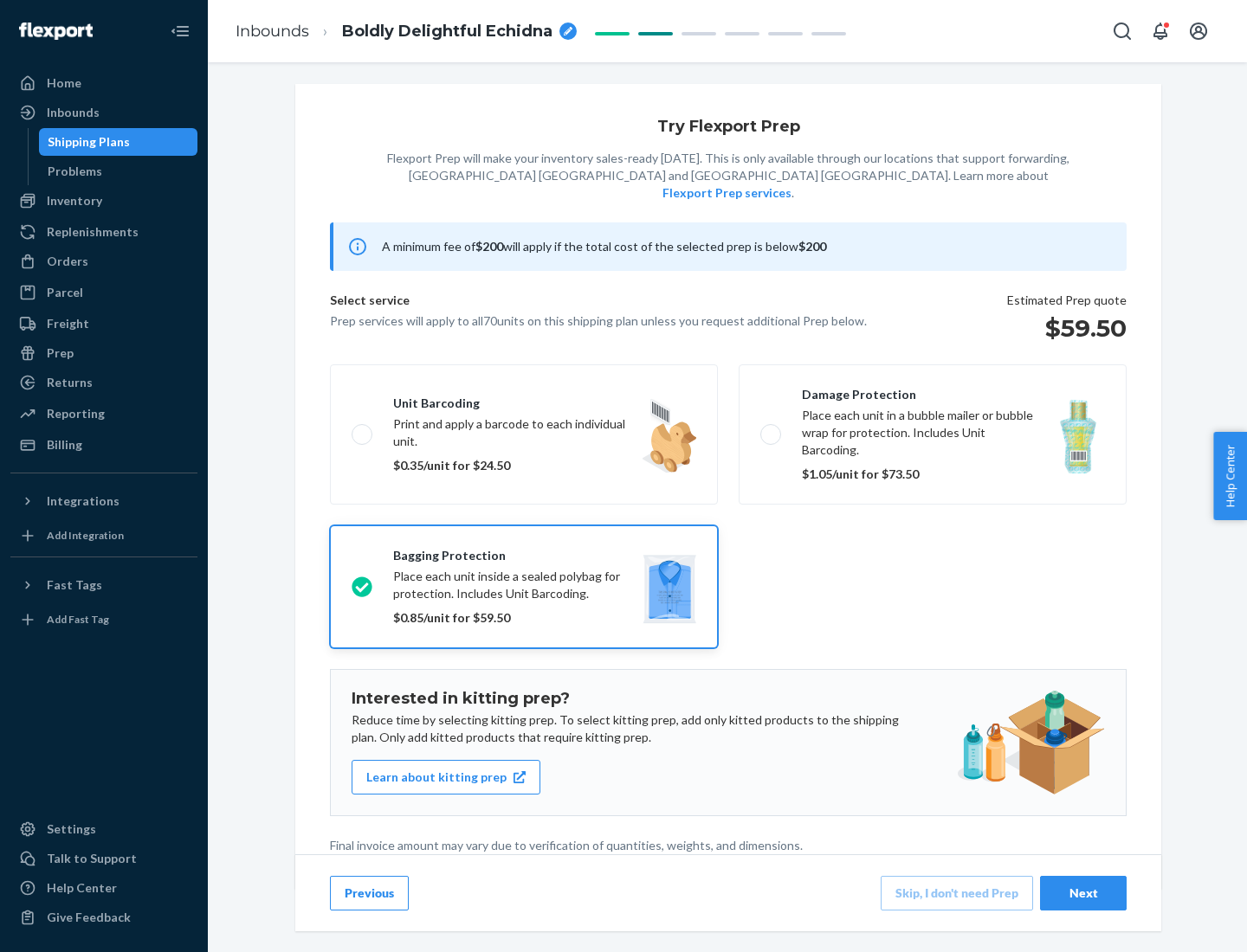
click at [1083, 892] on div "Next" at bounding box center [1082, 893] width 57 height 17
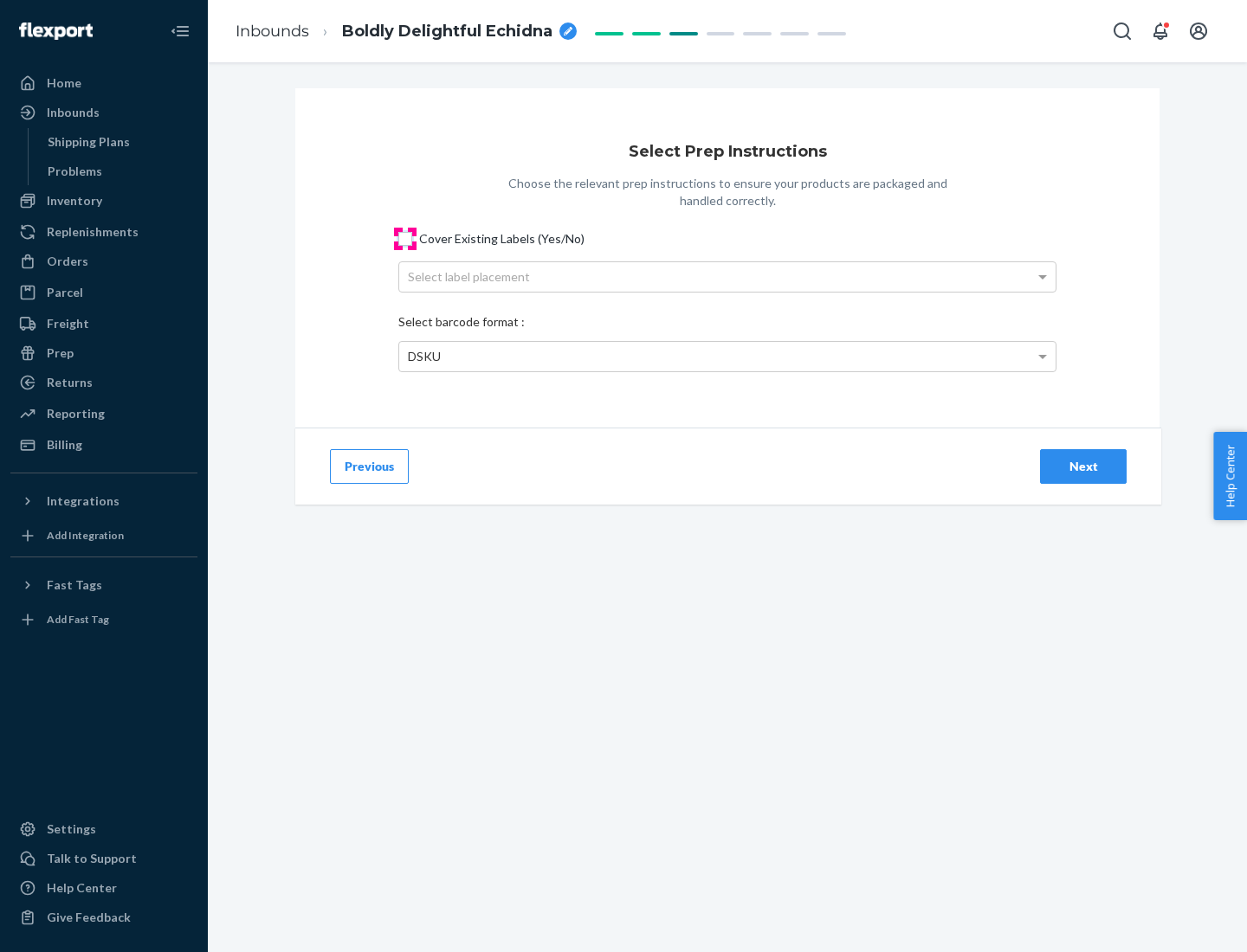
click at [405, 238] on input "Cover Existing Labels (Yes/No)" at bounding box center [405, 239] width 14 height 14
checkbox input "true"
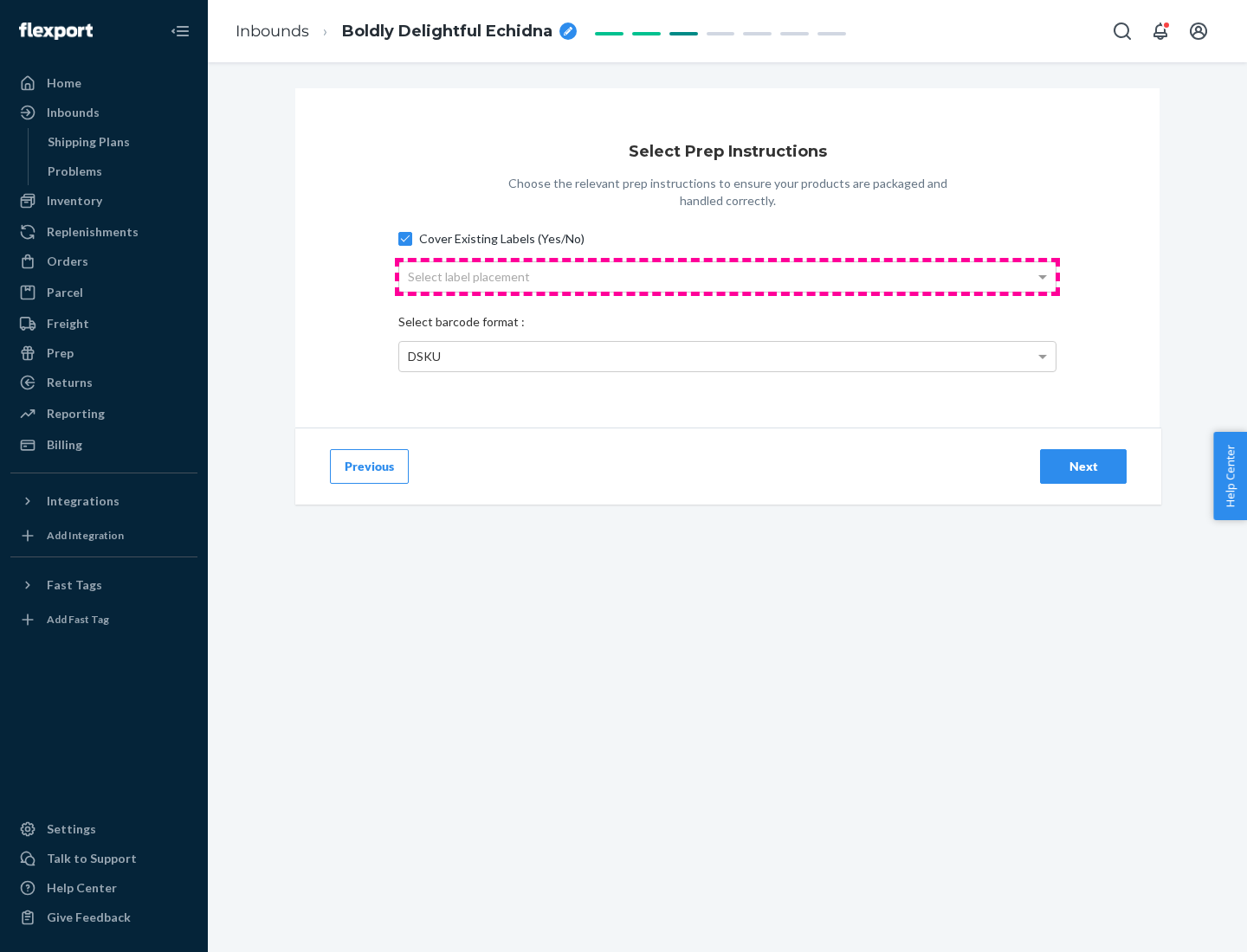
click at [727, 276] on div "Select label placement" at bounding box center [727, 277] width 657 height 30
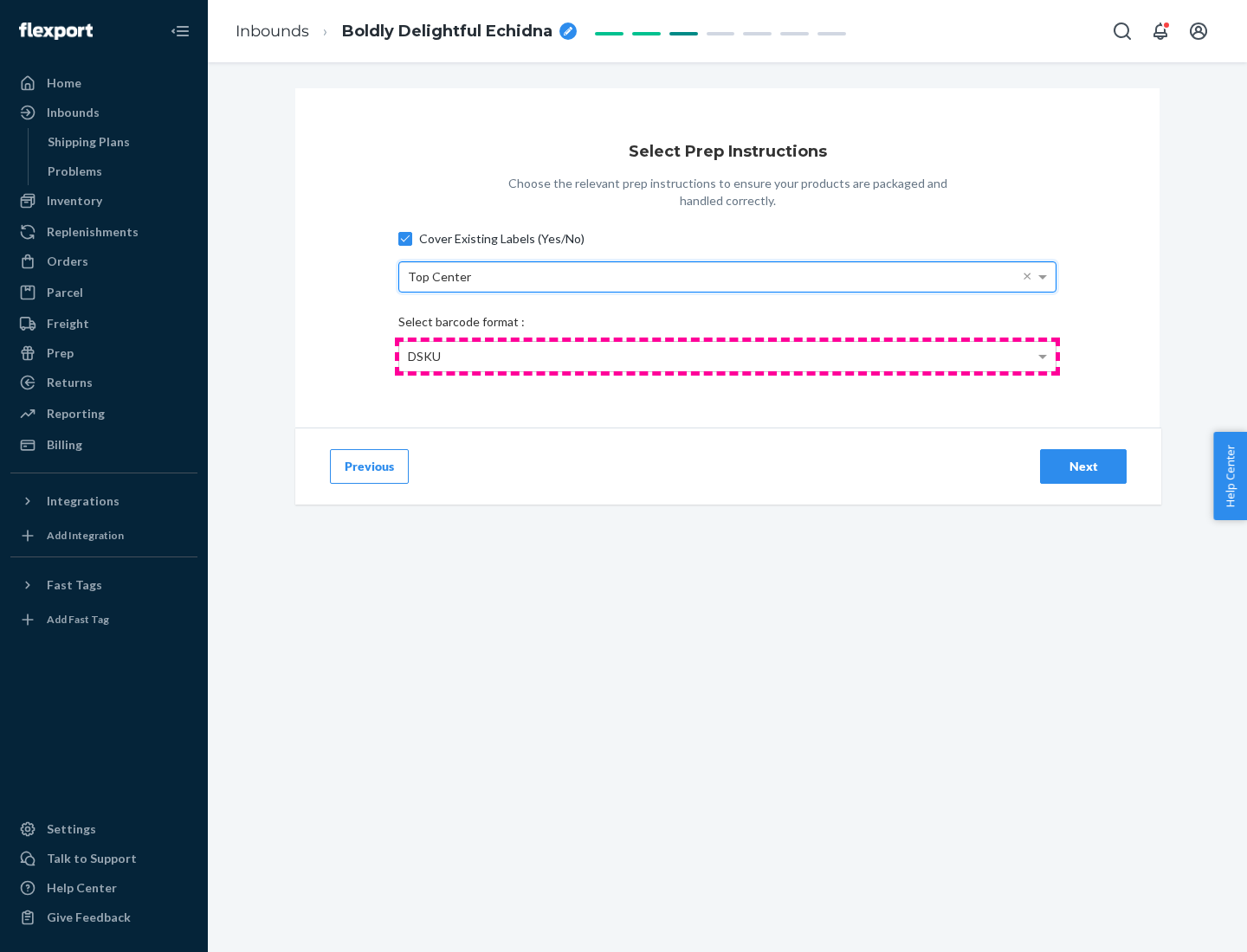
click at [727, 356] on div "DSKU" at bounding box center [727, 356] width 657 height 30
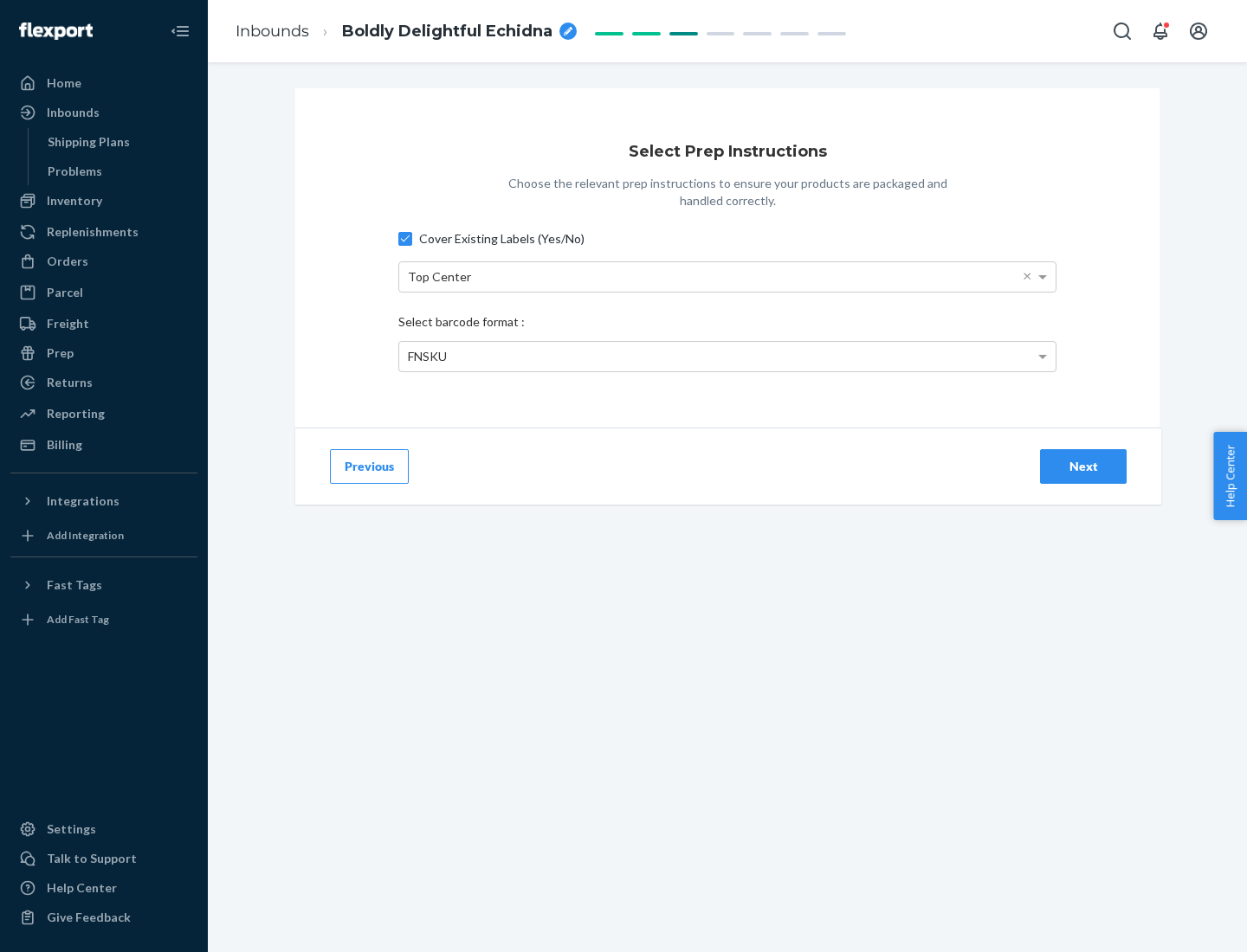
click at [1083, 466] on div "Next" at bounding box center [1082, 467] width 57 height 17
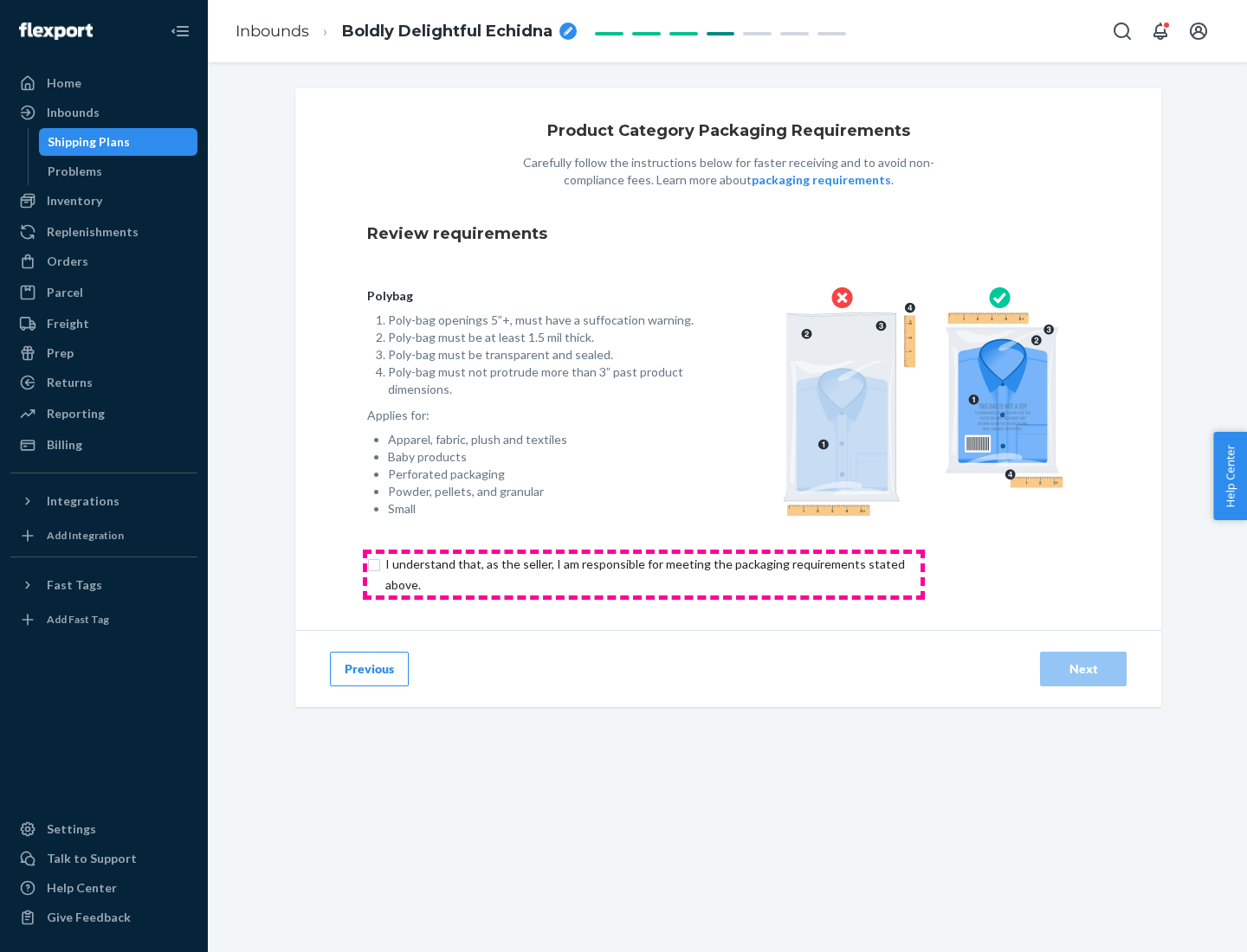
click at [644, 574] on input "checkbox" at bounding box center [655, 575] width 576 height 42
checkbox input "true"
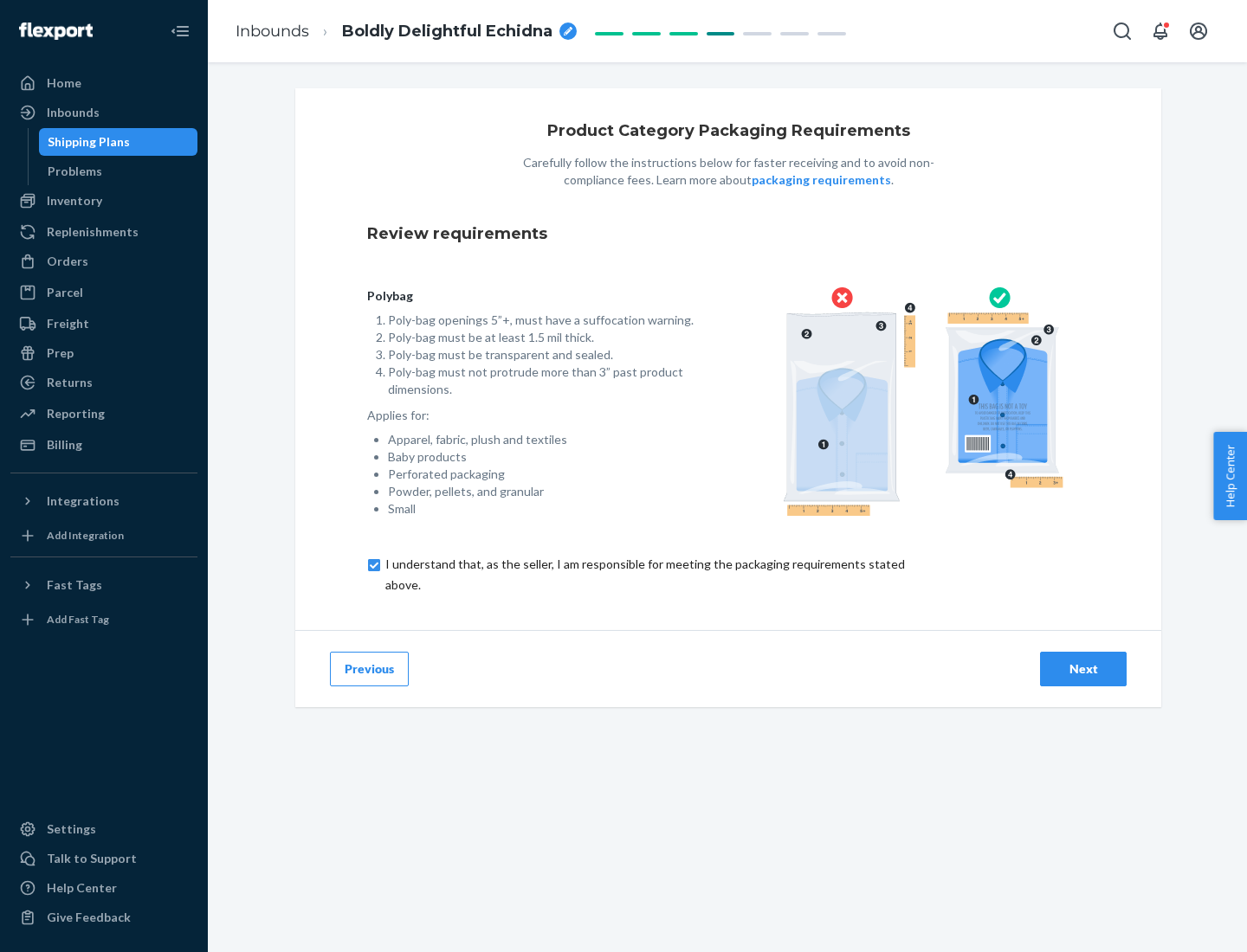
click at [1083, 668] on div "Next" at bounding box center [1082, 669] width 57 height 17
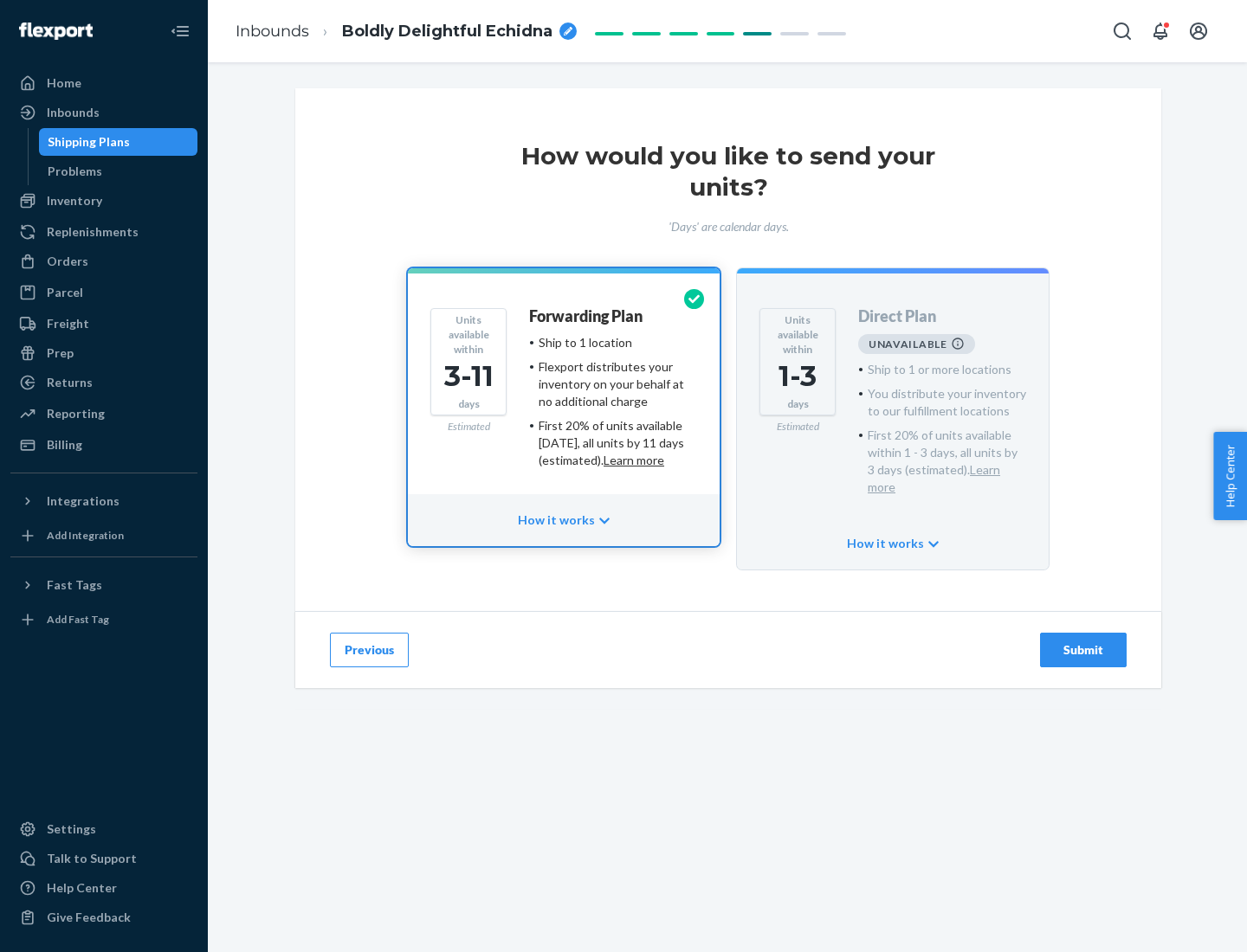
click at [587, 316] on h4 "Forwarding Plan" at bounding box center [585, 316] width 113 height 17
click at [1083, 642] on div "Submit" at bounding box center [1082, 650] width 57 height 17
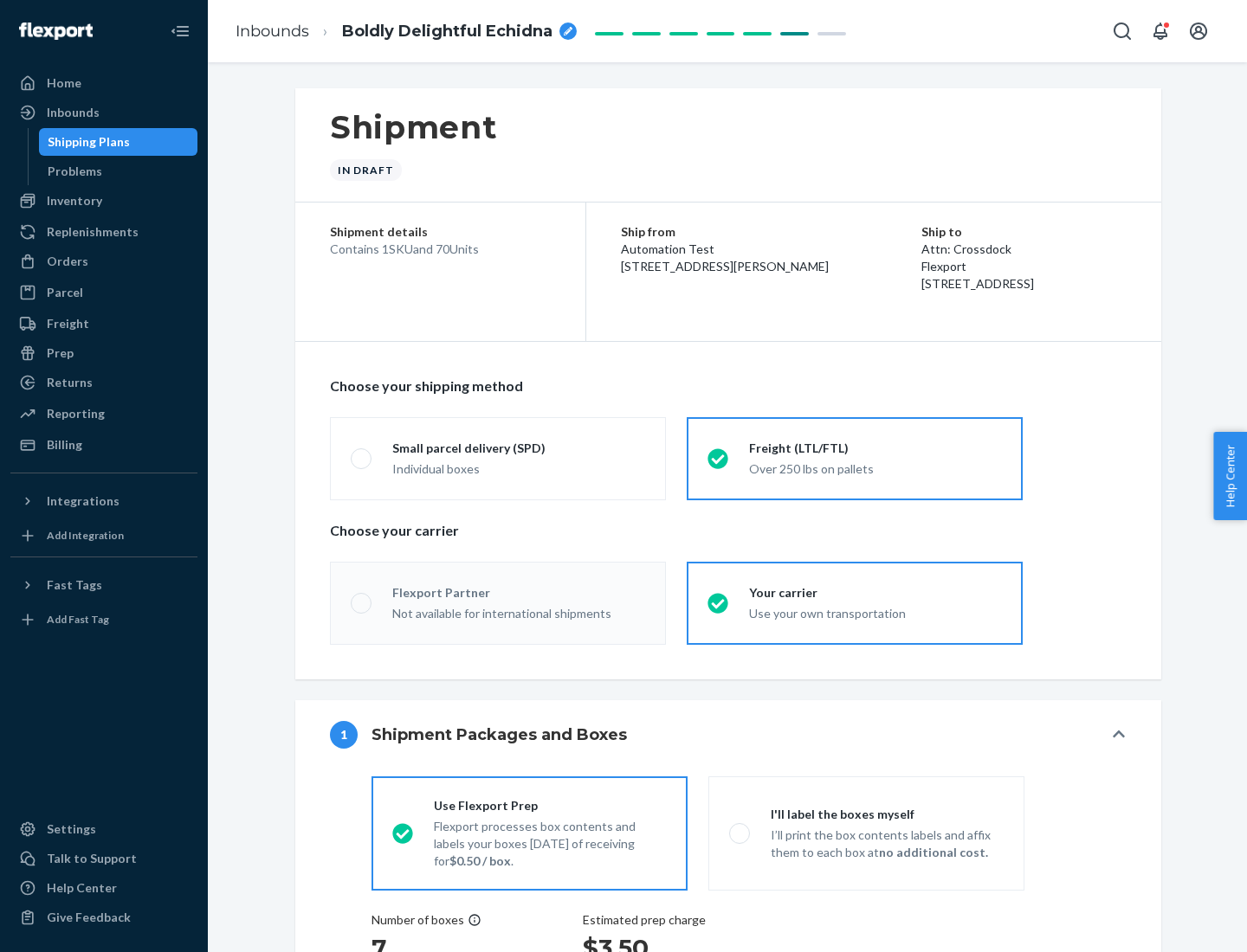
radio input "true"
radio input "false"
radio input "true"
radio input "false"
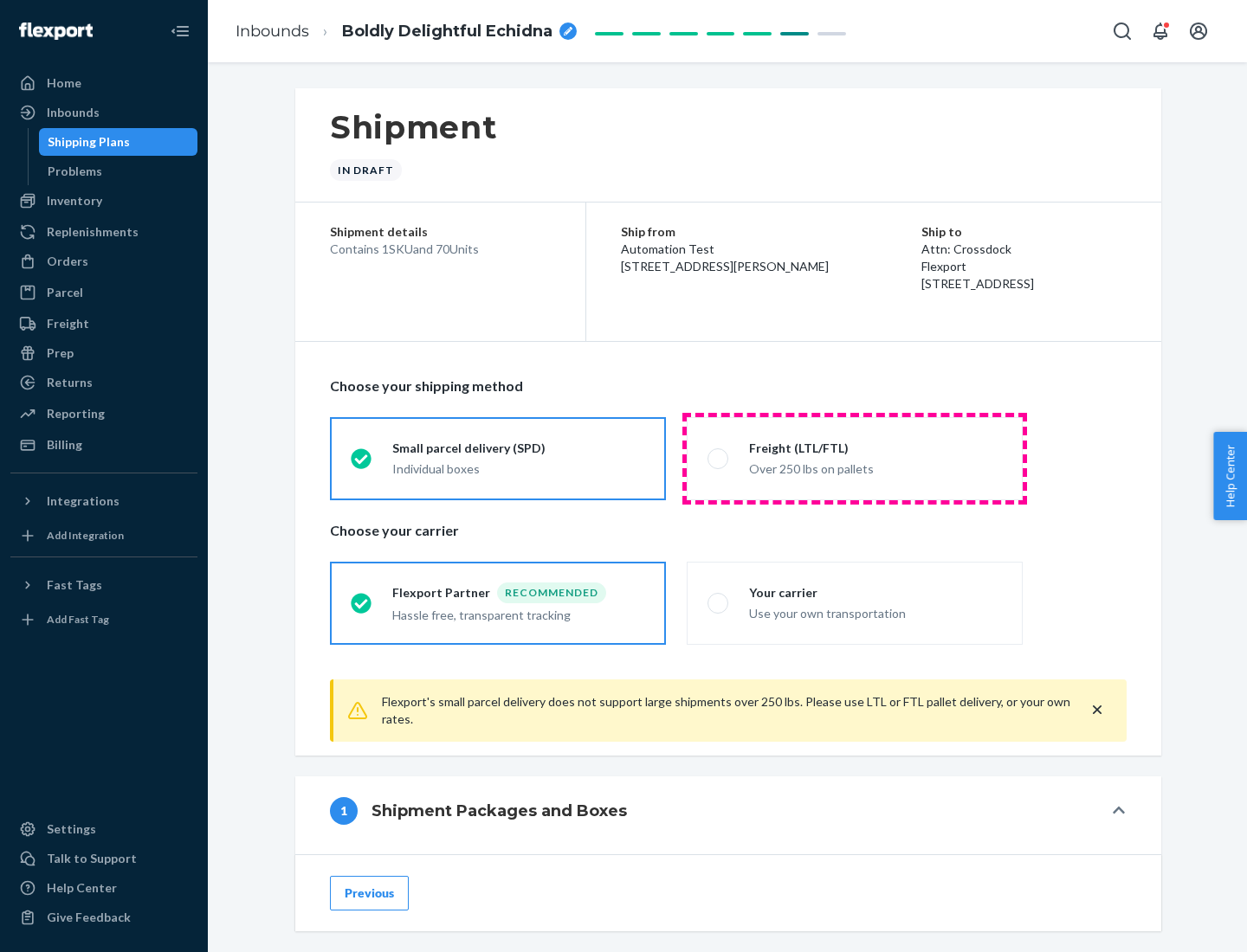
click at [855, 458] on div "Over 250 lbs on pallets" at bounding box center [875, 467] width 253 height 21
click at [719, 458] on input "Freight (LTL/FTL) Over 250 lbs on pallets" at bounding box center [713, 458] width 11 height 11
radio input "true"
radio input "false"
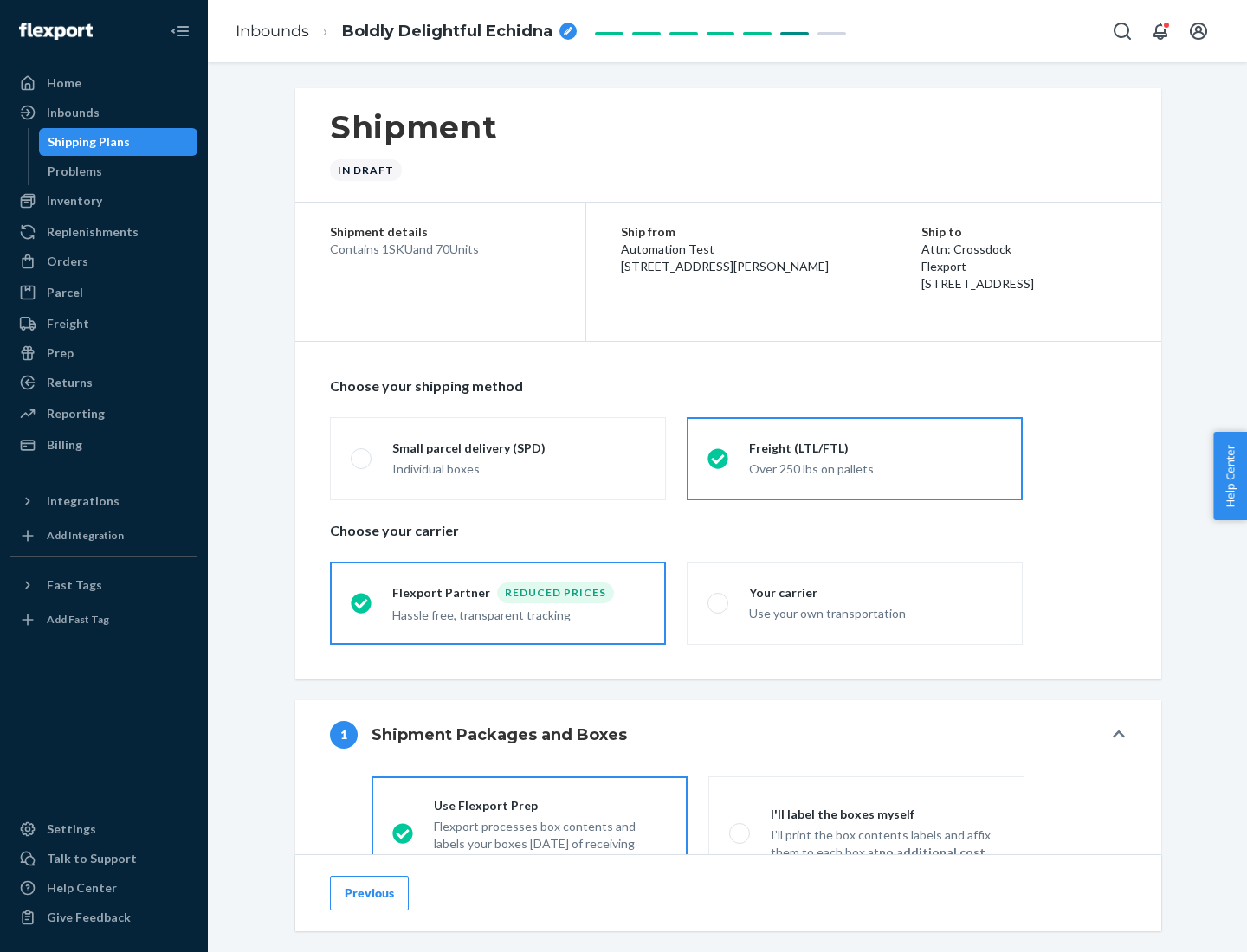
scroll to position [96, 0]
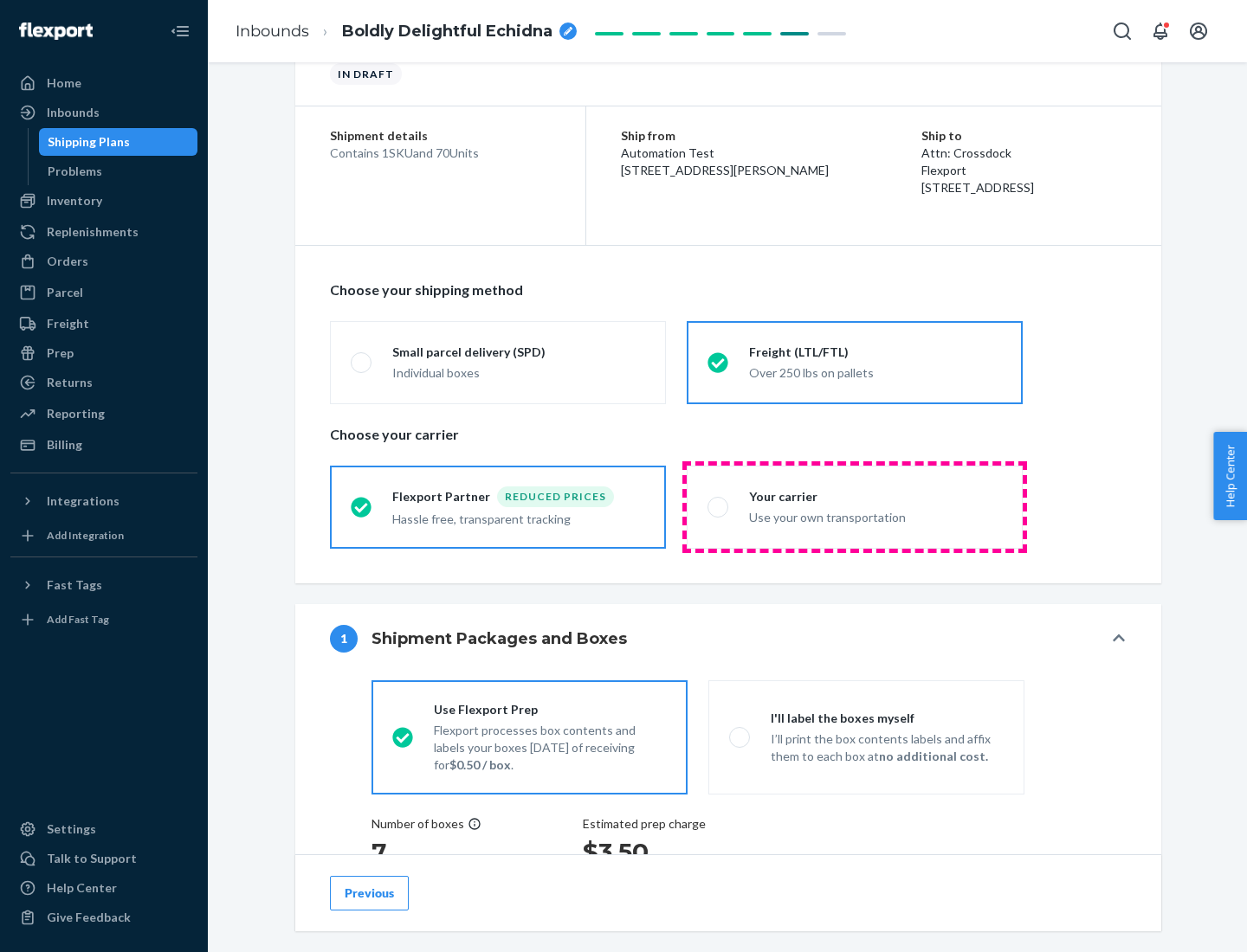
click at [855, 506] on div "Use your own transportation" at bounding box center [875, 515] width 253 height 21
click at [719, 506] on input "Your carrier Use your own transportation" at bounding box center [713, 506] width 11 height 11
radio input "true"
radio input "false"
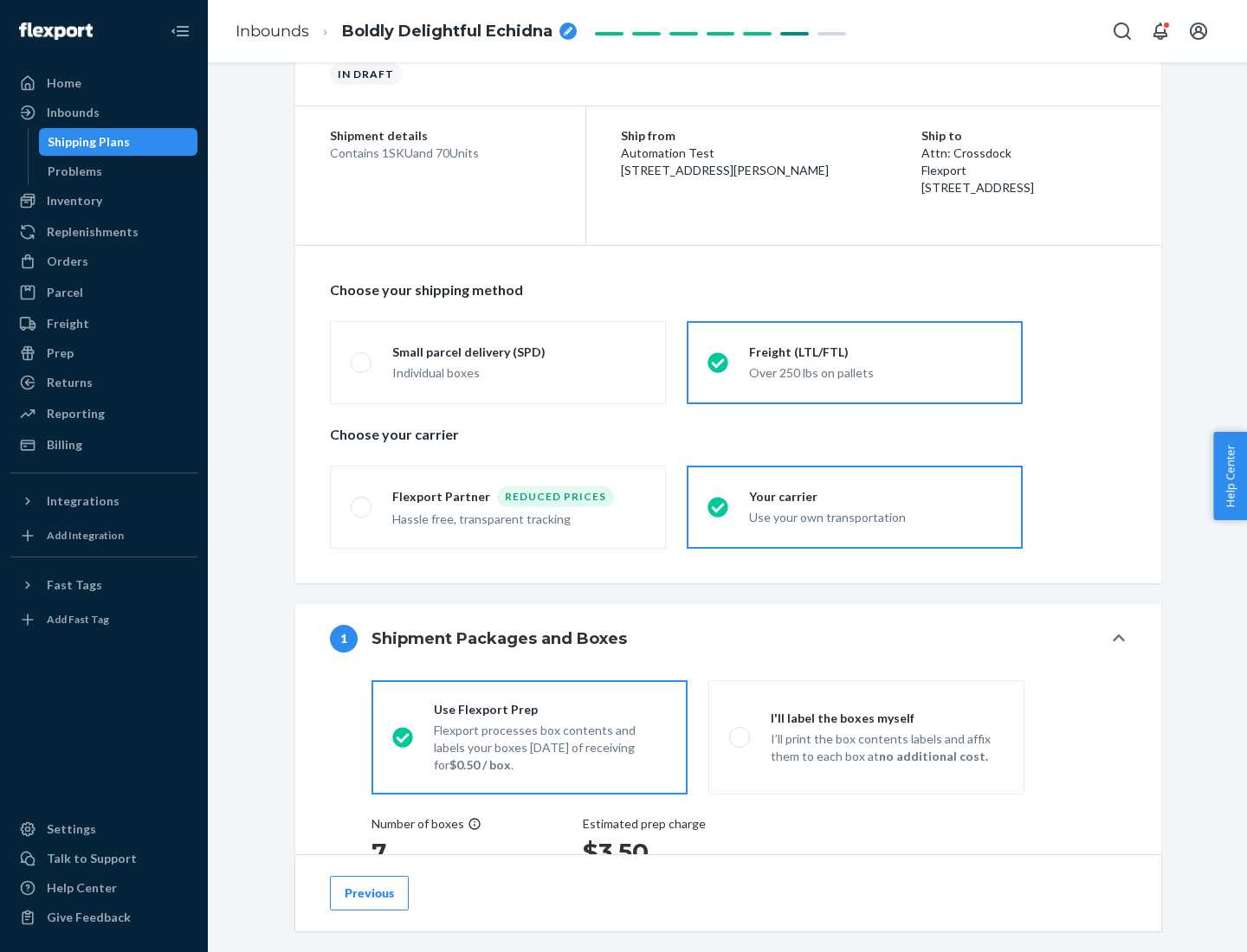
scroll to position [326, 0]
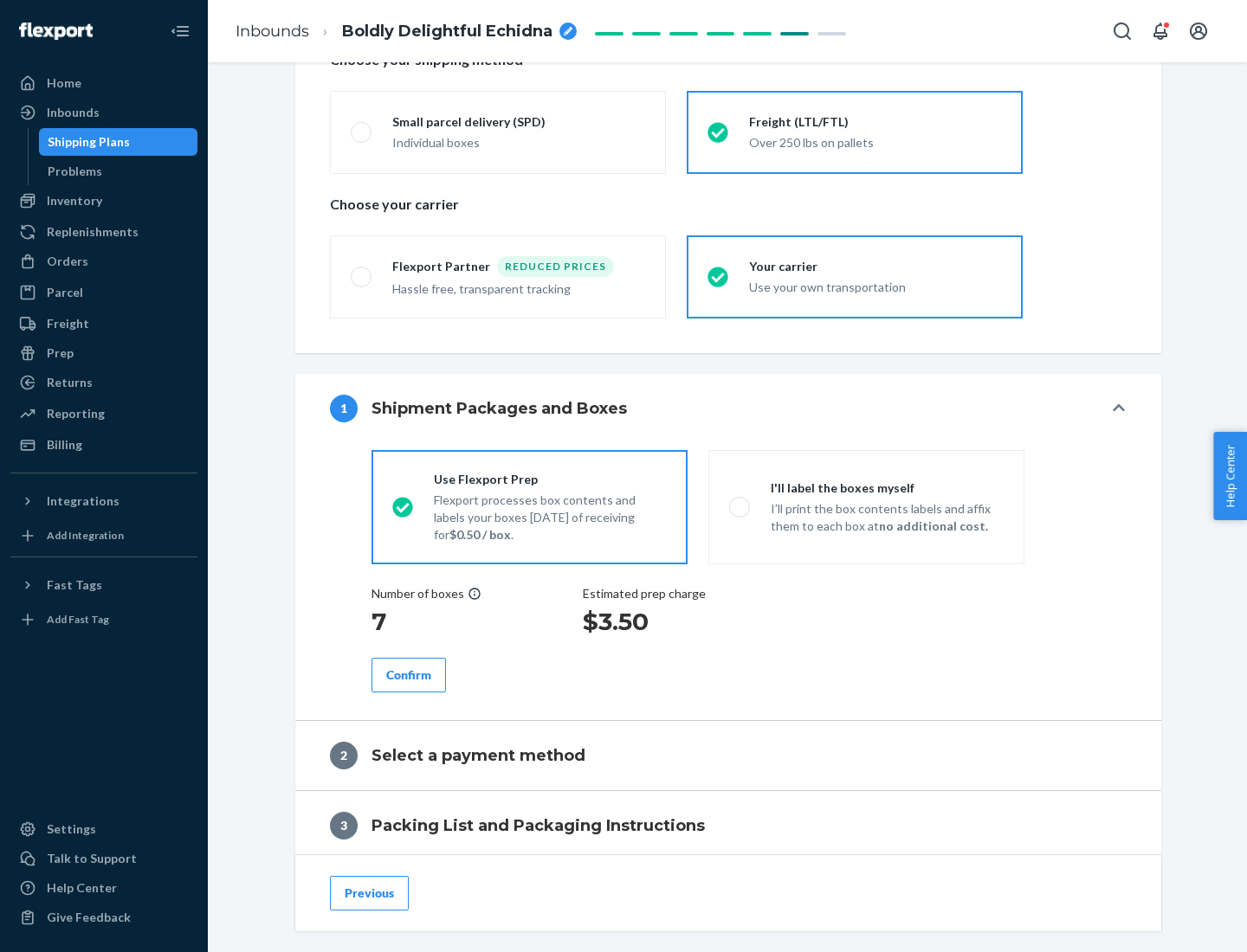
click at [866, 506] on p "I’ll print the box contents labels and affix them to each box at no additional …" at bounding box center [887, 518] width 233 height 34
click at [741, 506] on input "I'll label the boxes myself I’ll print the box contents labels and affix them t…" at bounding box center [734, 506] width 11 height 11
radio input "true"
radio input "false"
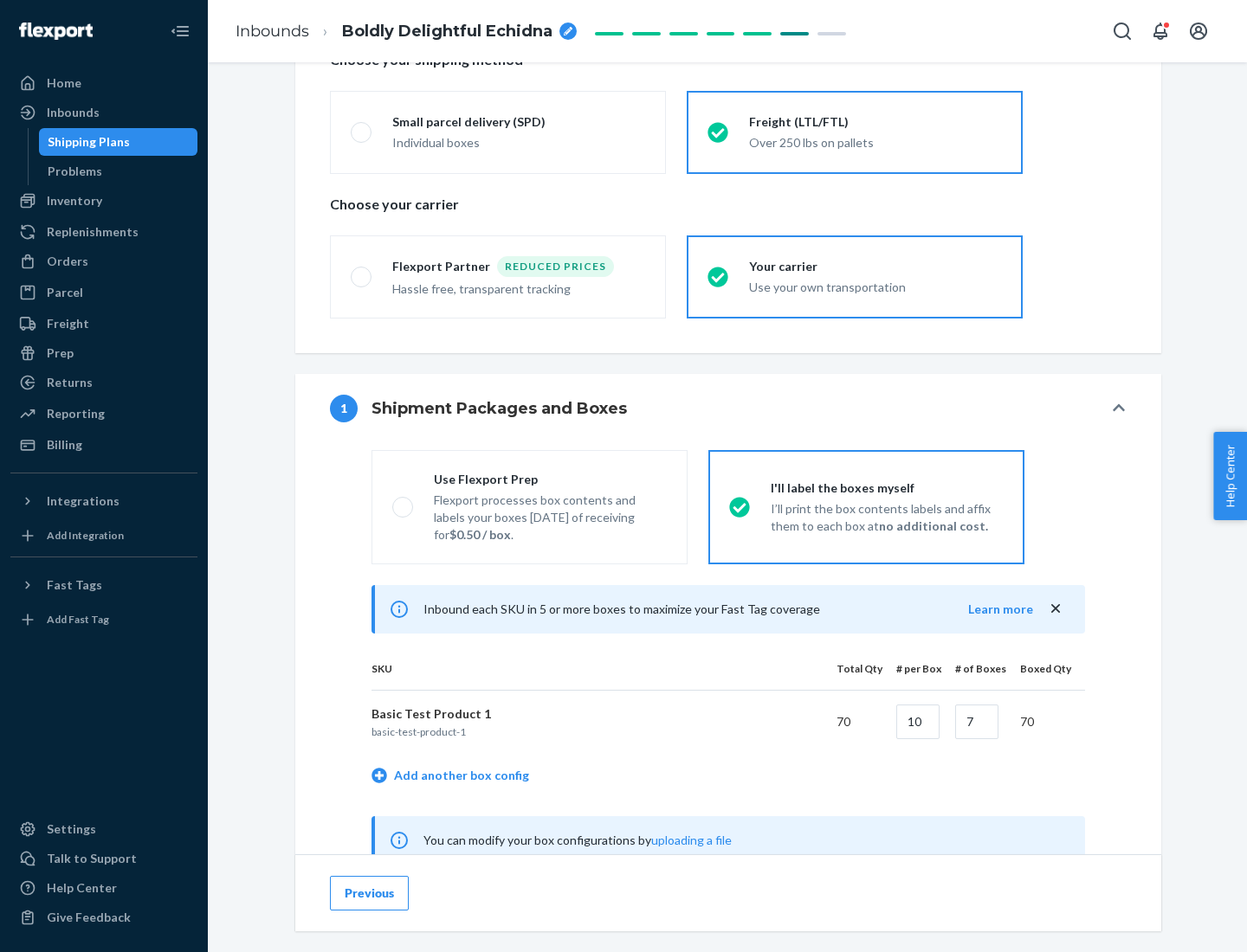
scroll to position [542, 0]
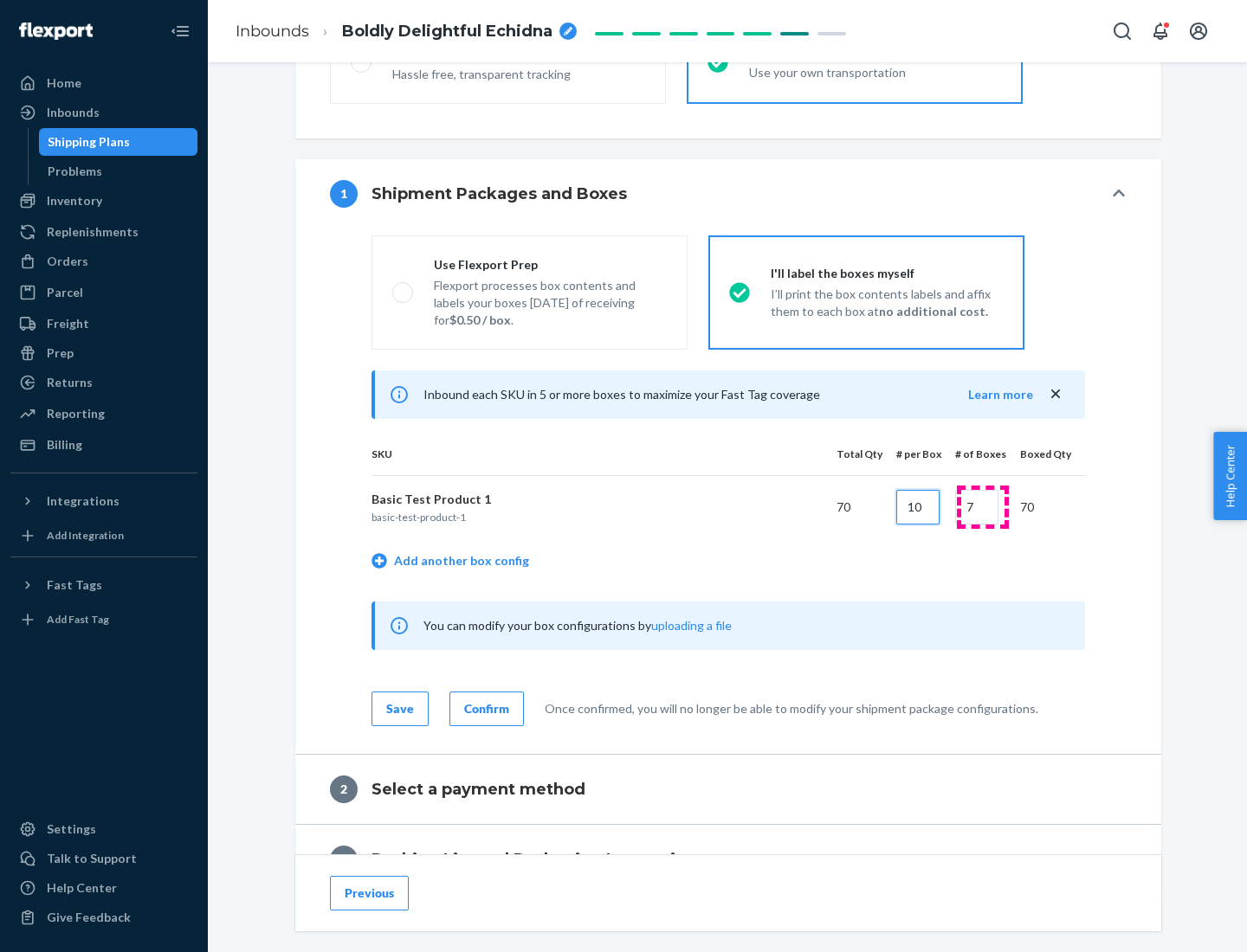
type input "10"
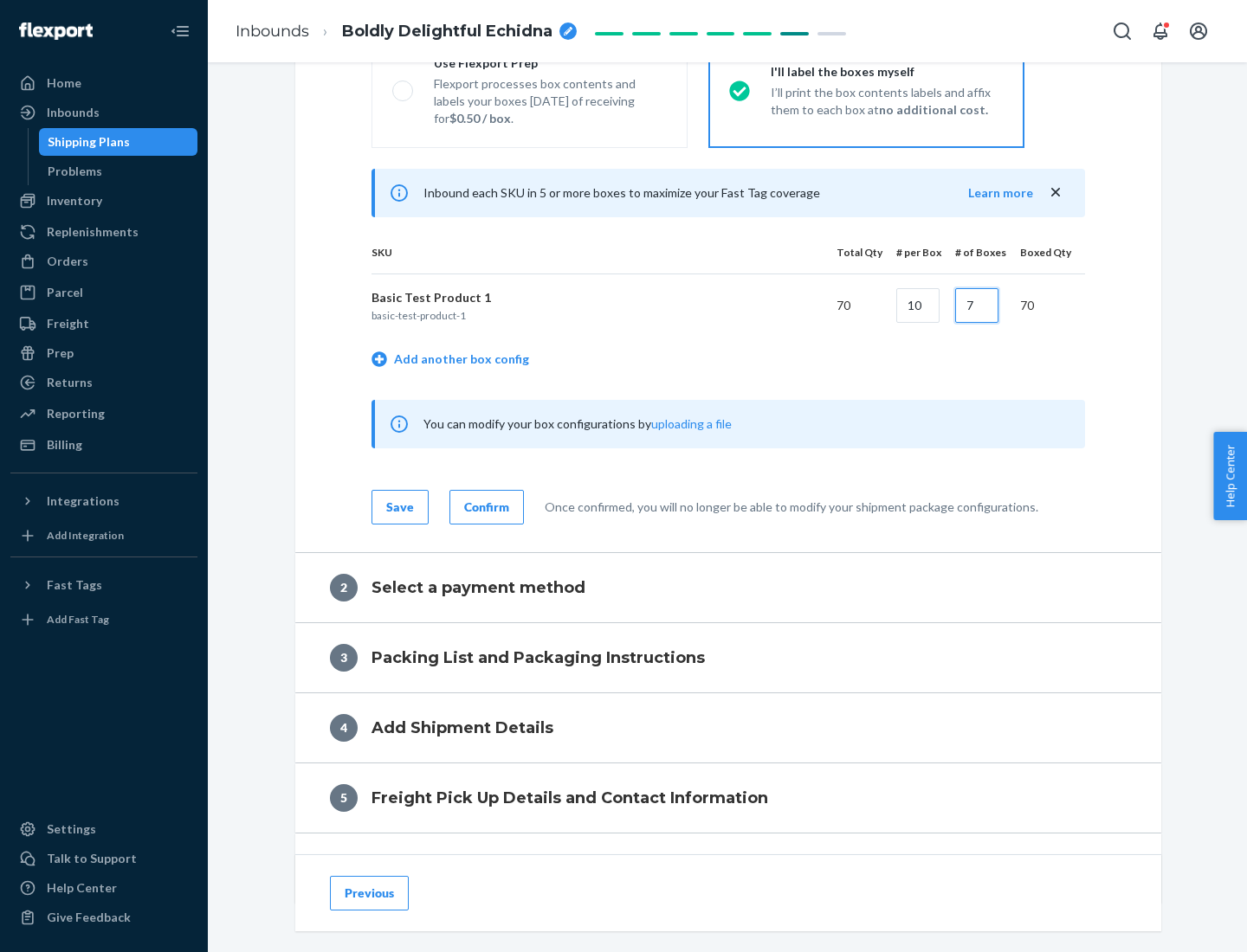
type input "7"
click at [484, 506] on div "Confirm" at bounding box center [487, 507] width 45 height 17
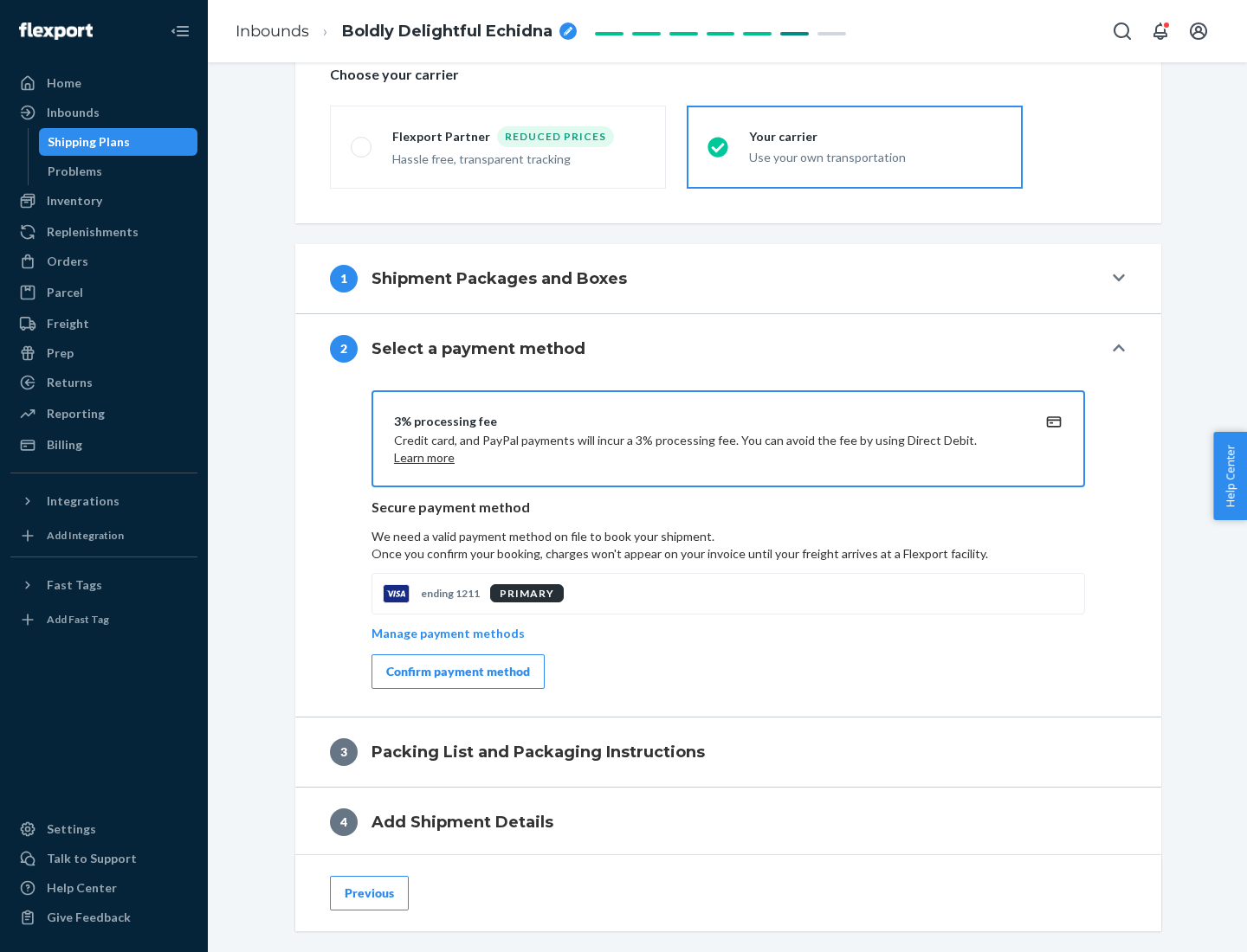
scroll to position [621, 0]
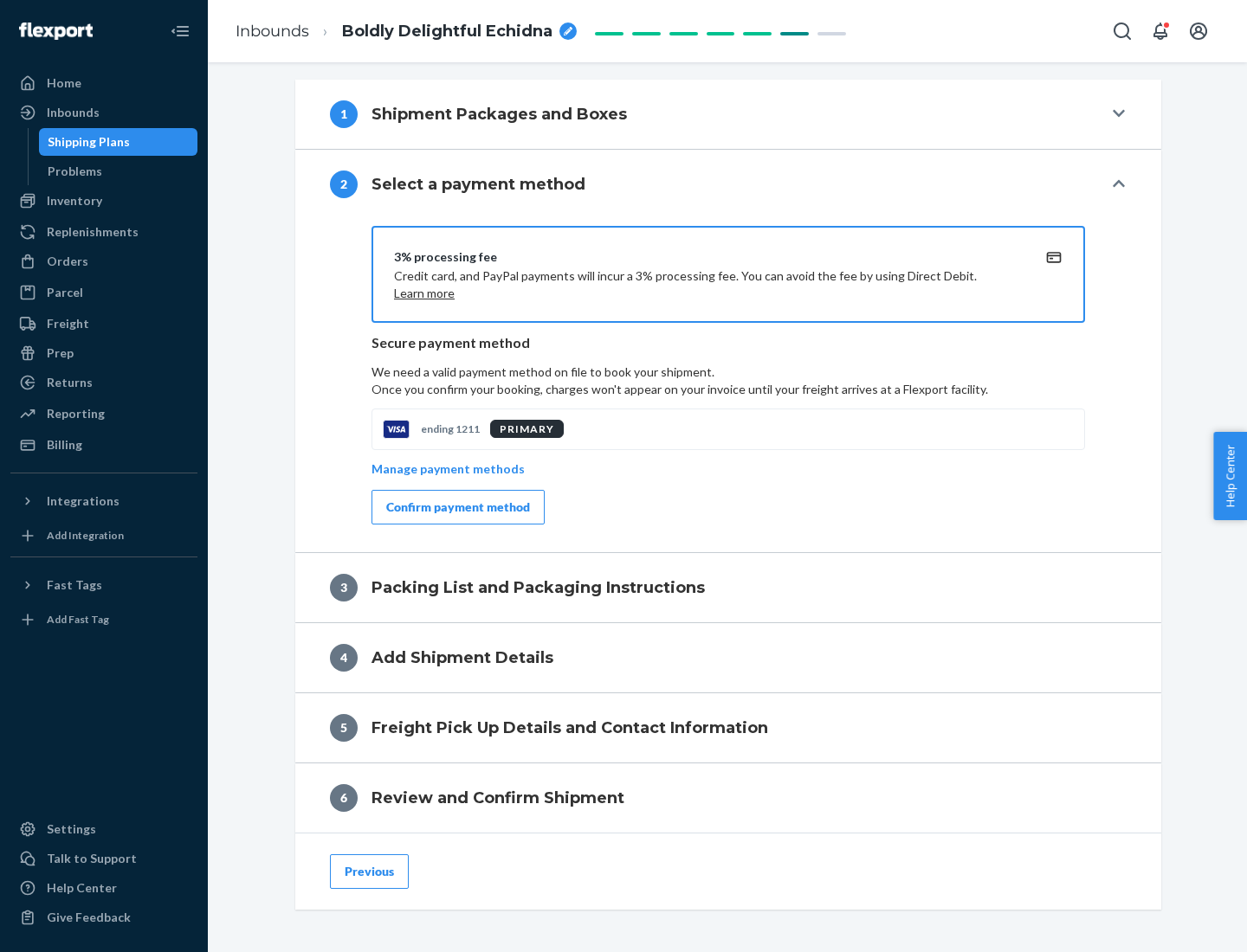
click at [457, 507] on div "Confirm payment method" at bounding box center [458, 507] width 144 height 17
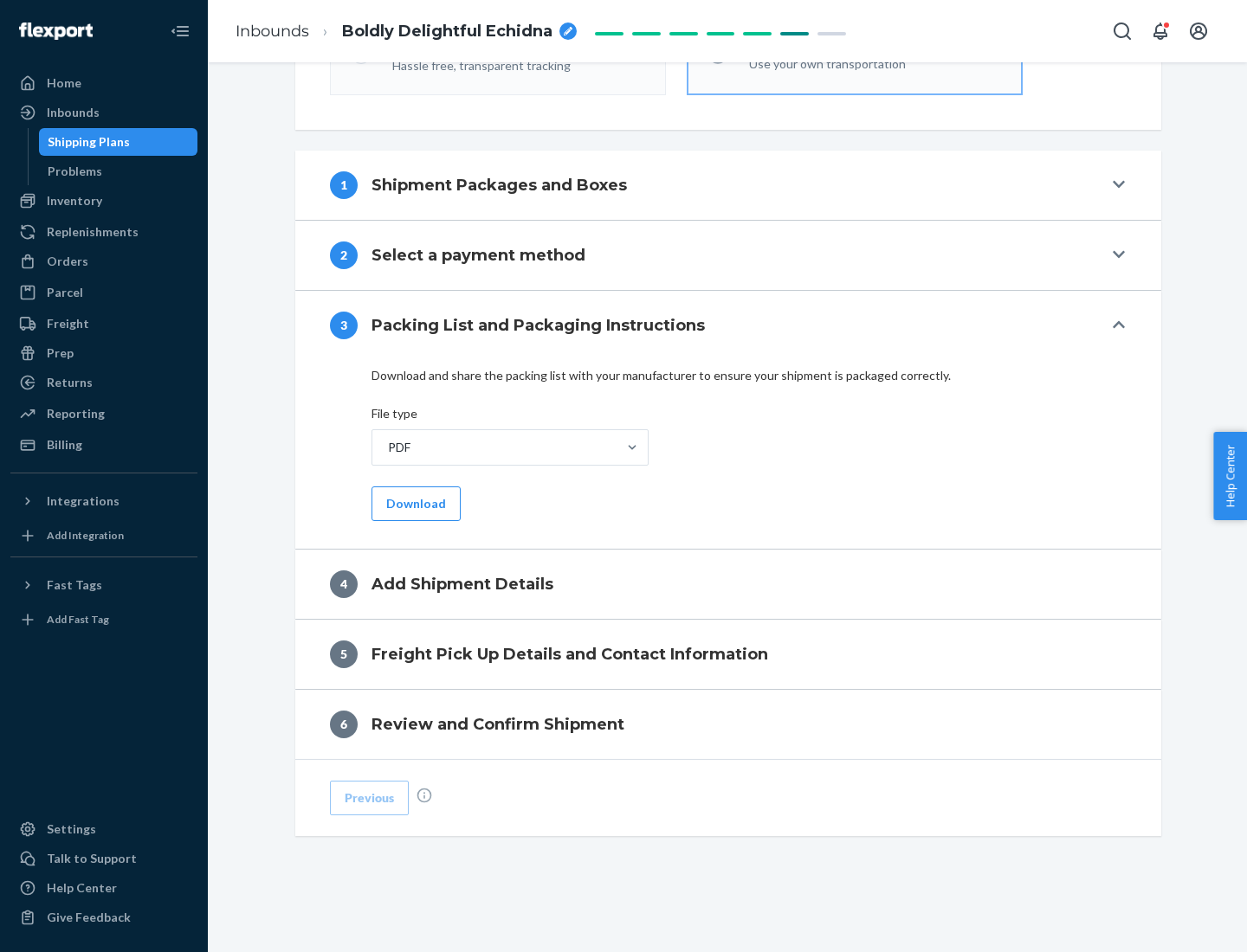
scroll to position [546, 0]
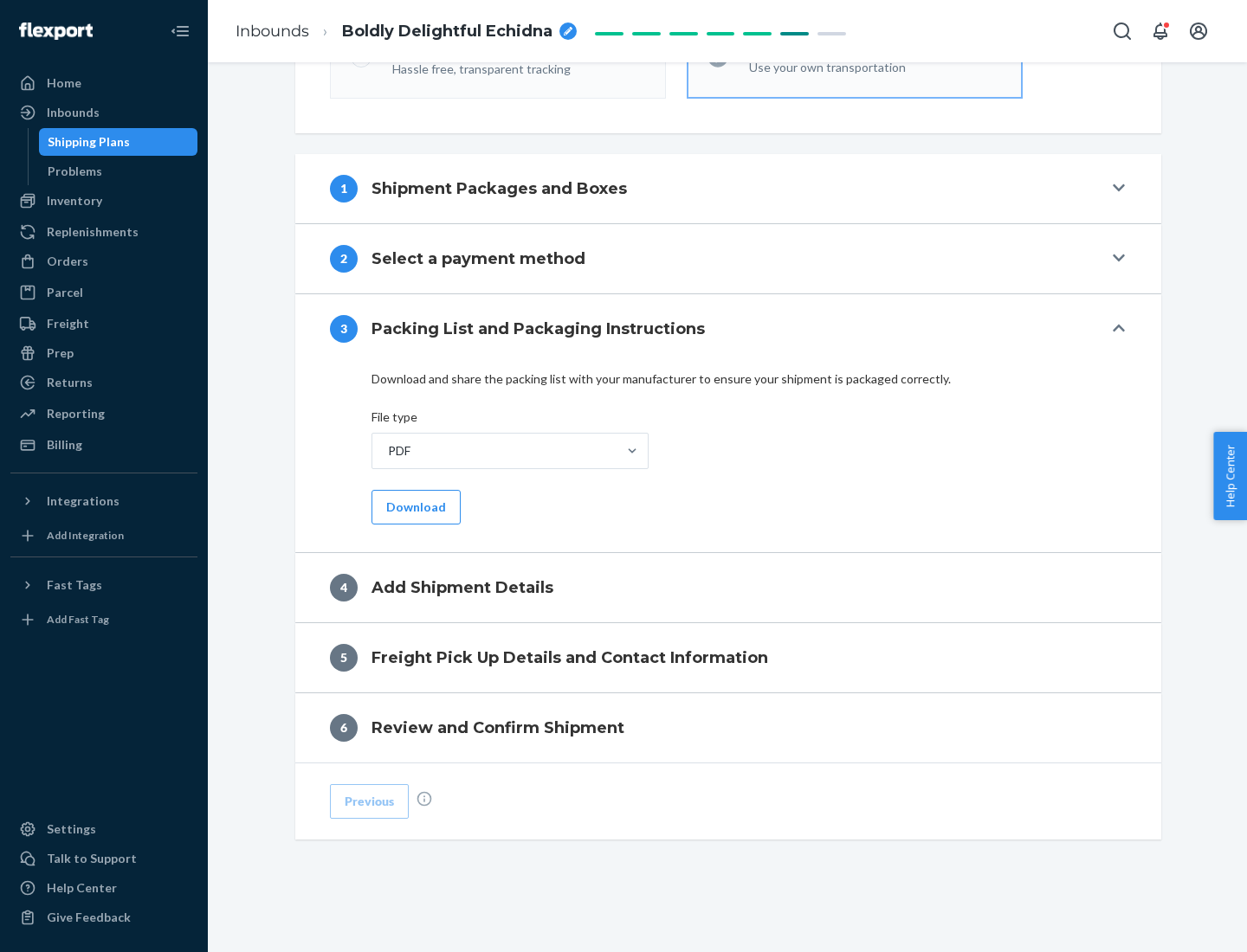
click at [414, 506] on button "Download" at bounding box center [416, 507] width 90 height 34
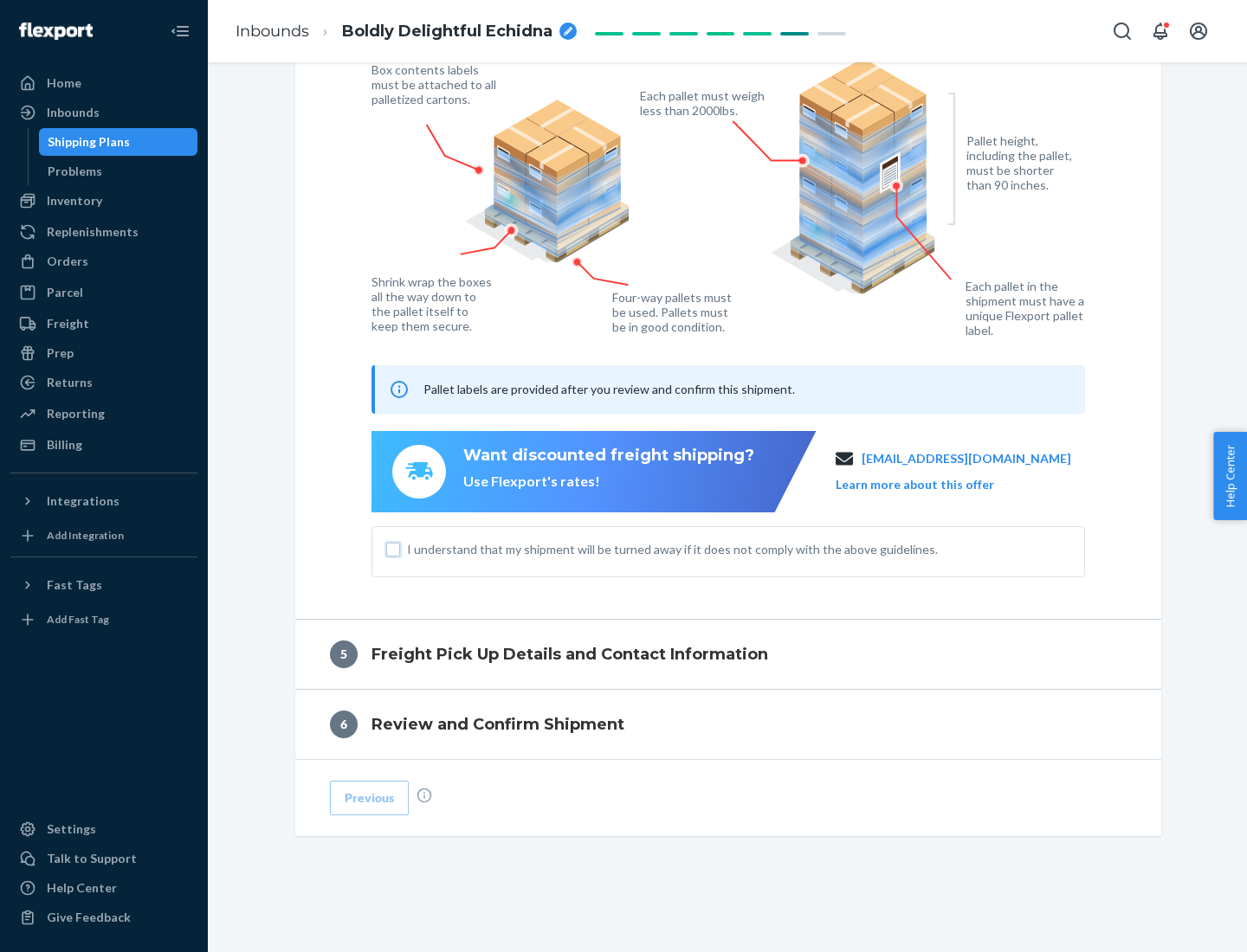
click at [393, 549] on input "I understand that my shipment will be turned away if it does not comply with th…" at bounding box center [392, 549] width 14 height 14
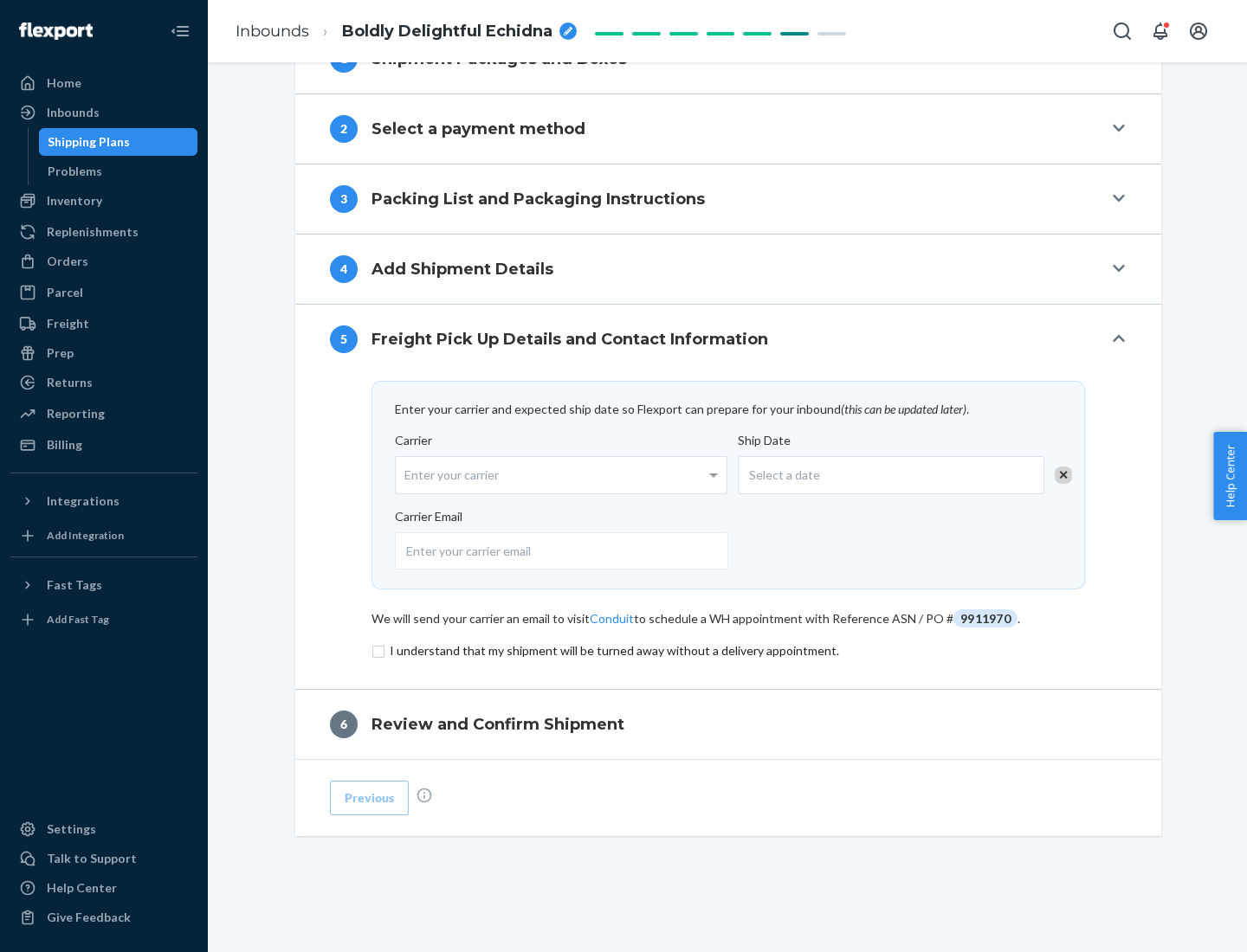
scroll to position [676, 0]
click at [728, 650] on input "checkbox" at bounding box center [728, 651] width 713 height 21
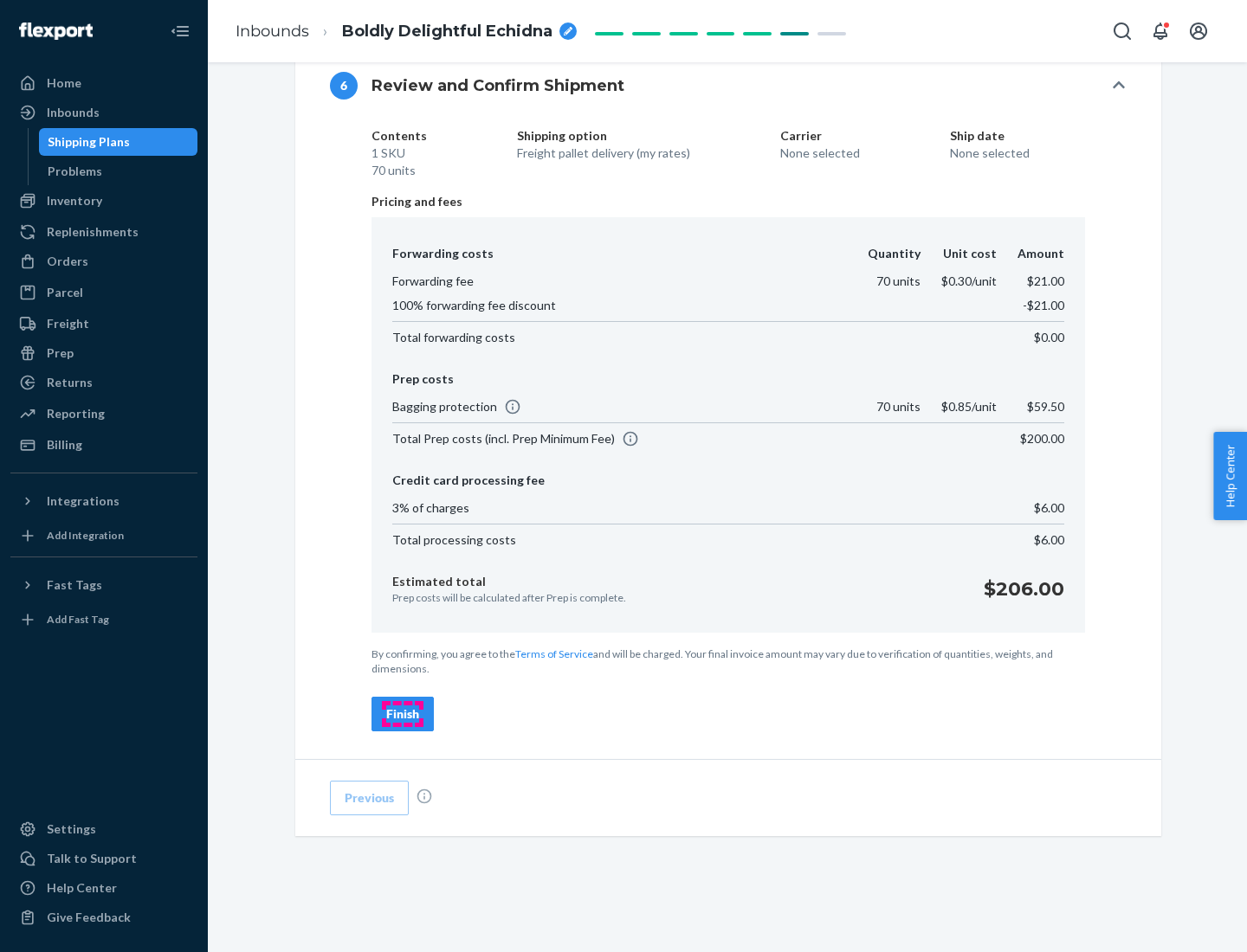
click at [402, 714] on div "Finish" at bounding box center [402, 713] width 33 height 17
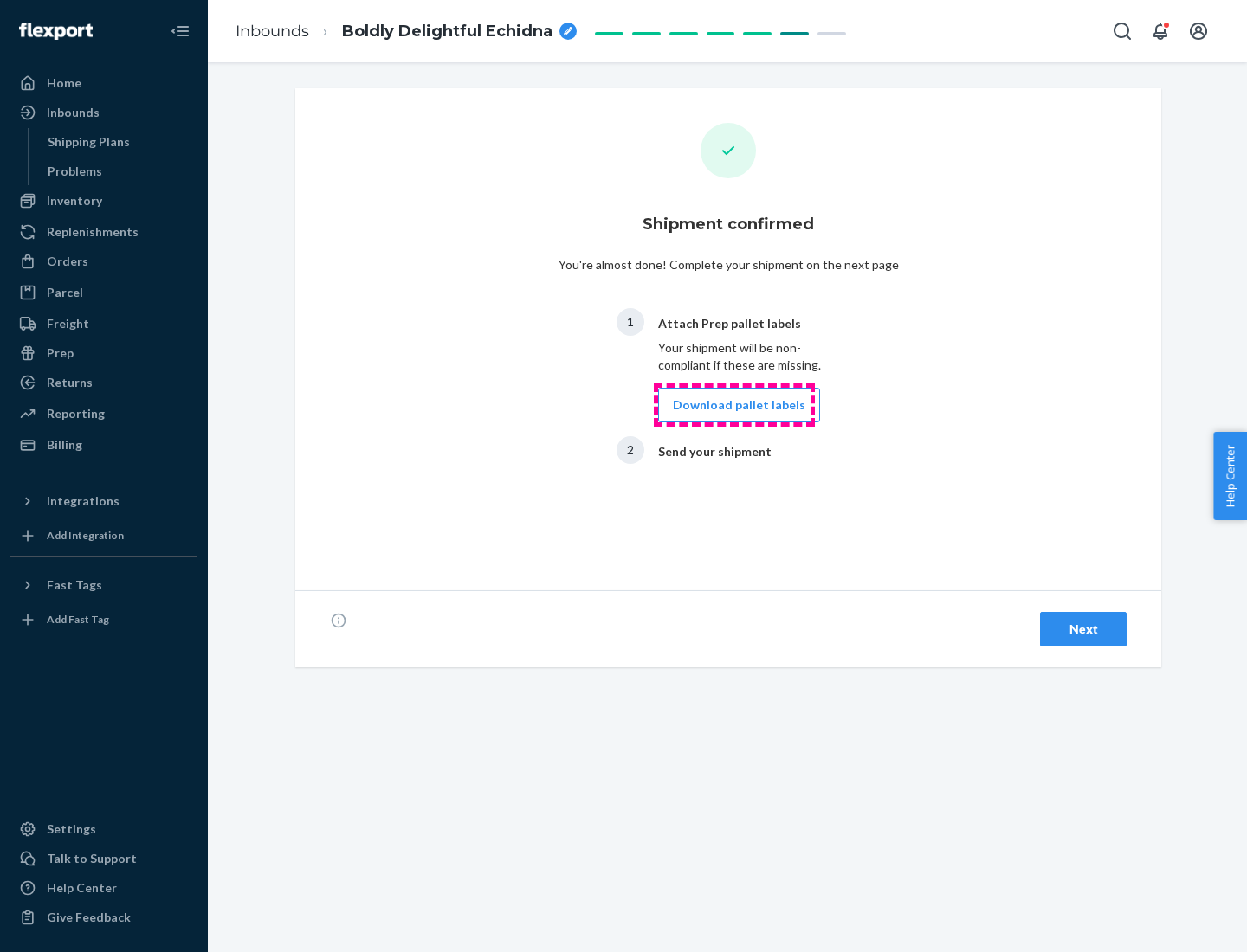
click at [734, 405] on button "Download pallet labels" at bounding box center [739, 405] width 162 height 34
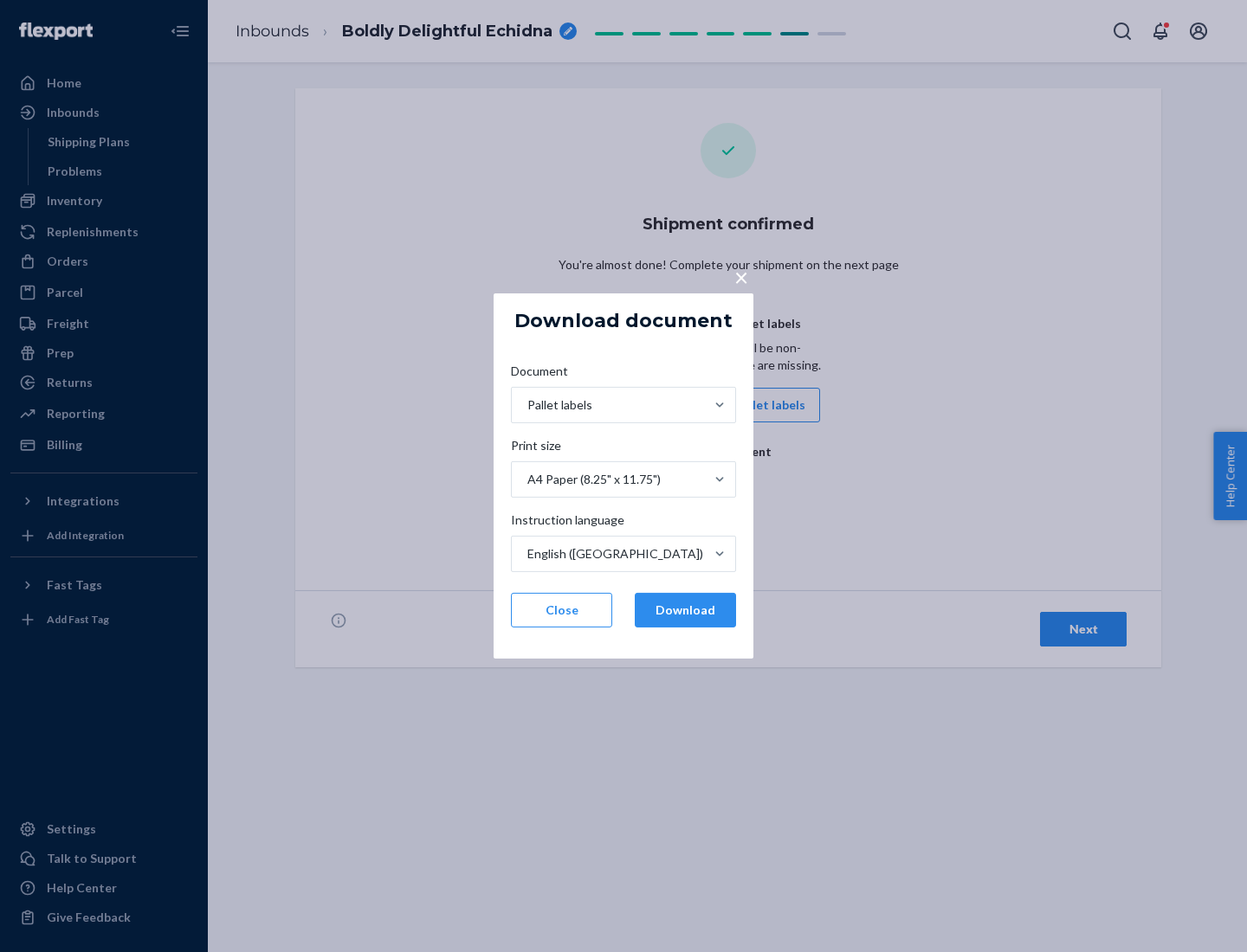
click at [685, 610] on button "Download" at bounding box center [685, 610] width 101 height 34
click at [741, 276] on span "×" at bounding box center [741, 277] width 14 height 30
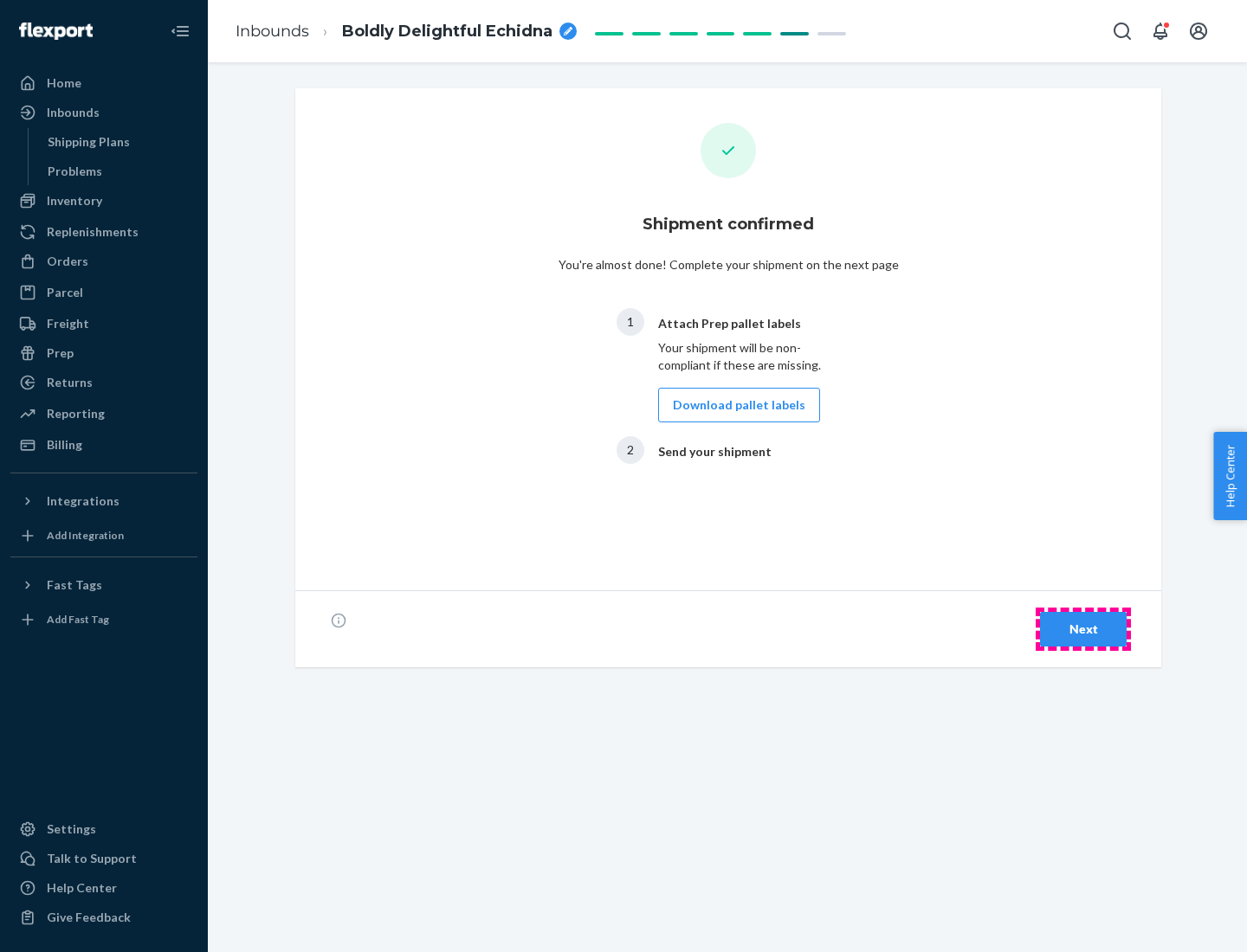
click at [1083, 629] on div "Next" at bounding box center [1082, 629] width 57 height 17
